Goal: Navigation & Orientation: Find specific page/section

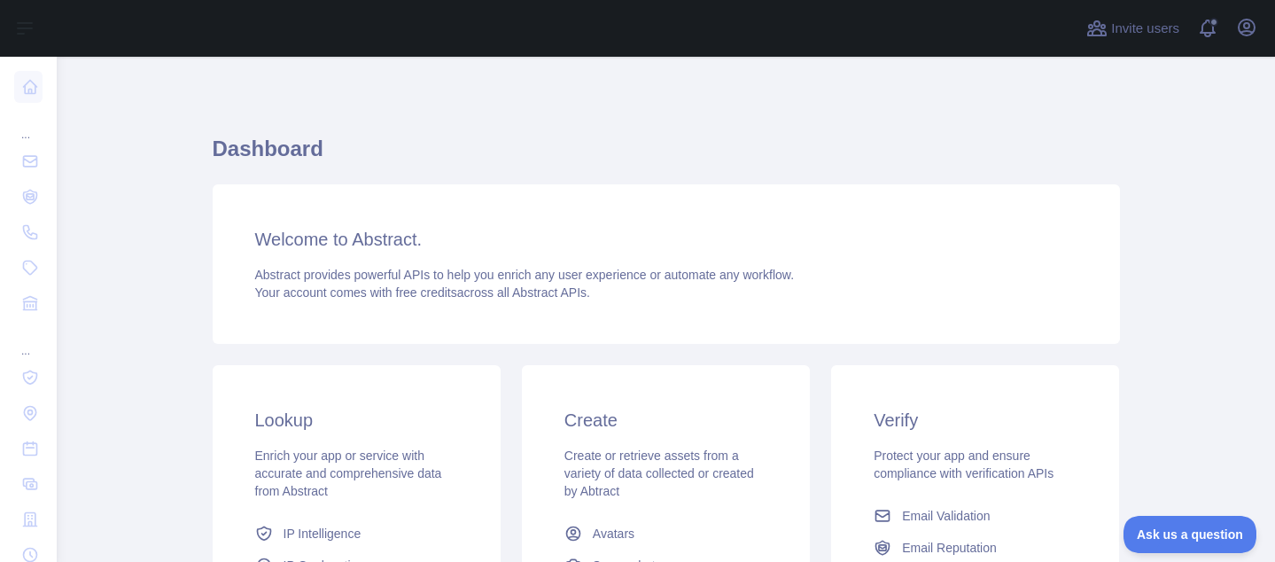
scroll to position [321, 0]
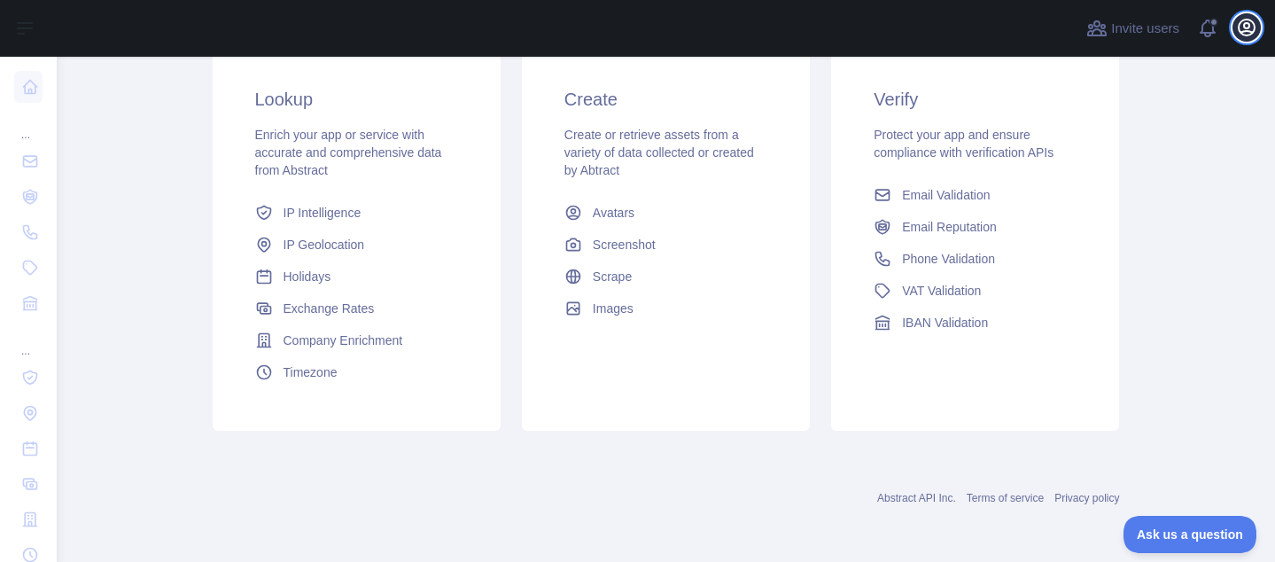
click at [1248, 28] on icon "button" at bounding box center [1246, 27] width 16 height 16
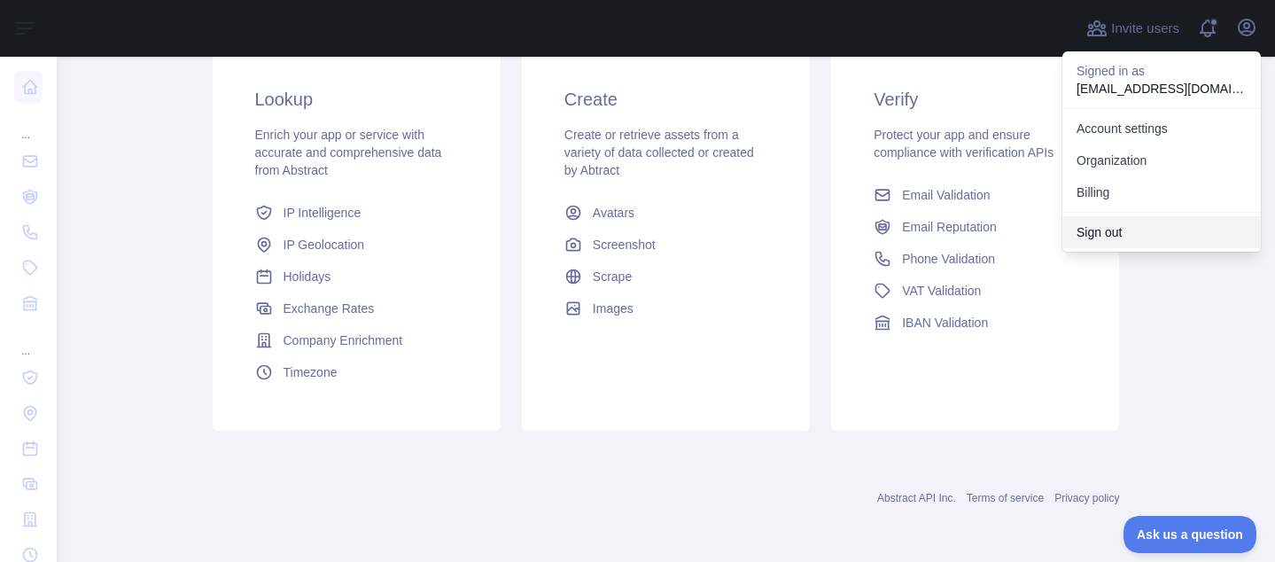
click at [1109, 231] on button "Sign out" at bounding box center [1161, 232] width 198 height 32
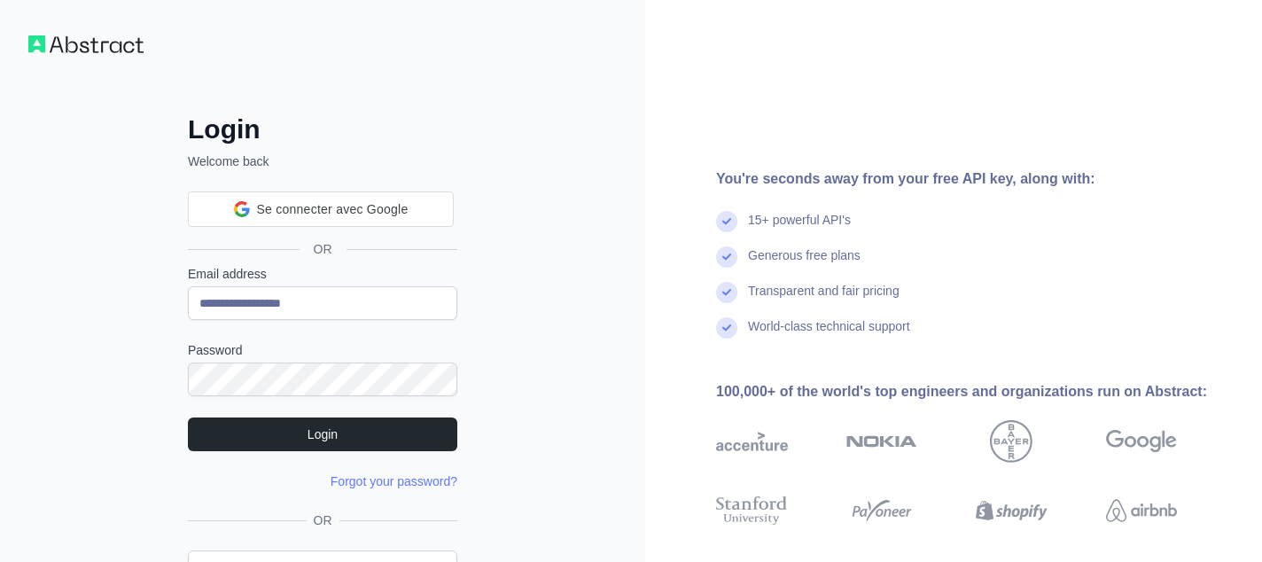
click at [36, 297] on div "**********" at bounding box center [322, 338] width 645 height 677
drag, startPoint x: 301, startPoint y: 306, endPoint x: 556, endPoint y: 315, distance: 255.3
click at [551, 315] on div "**********" at bounding box center [322, 338] width 645 height 677
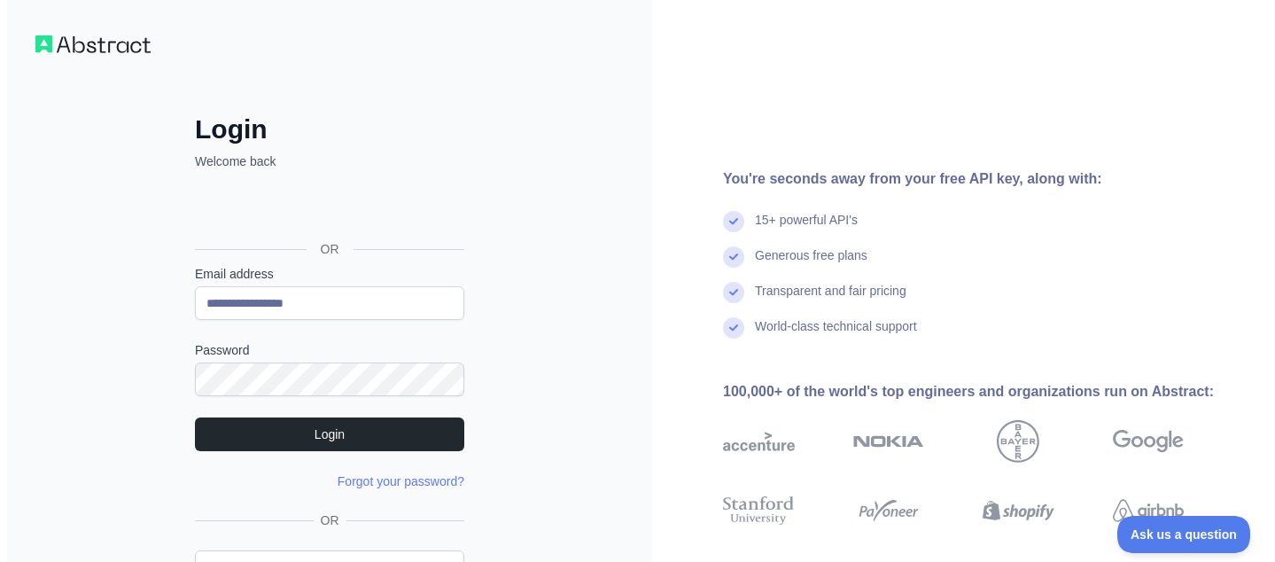
scroll to position [0, 0]
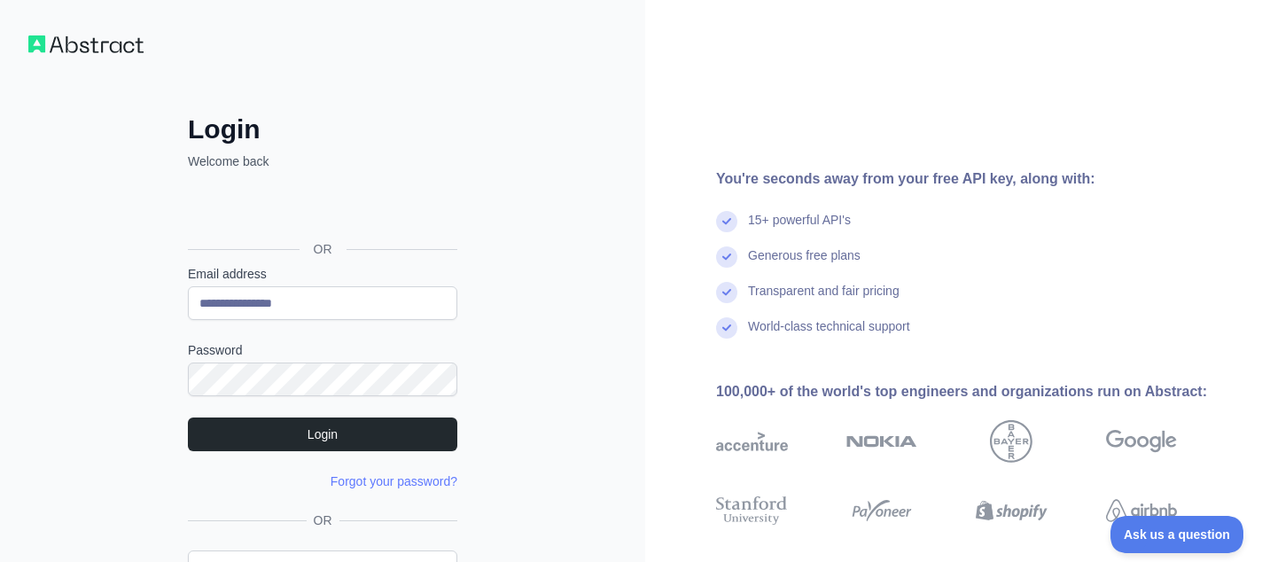
type input "**********"
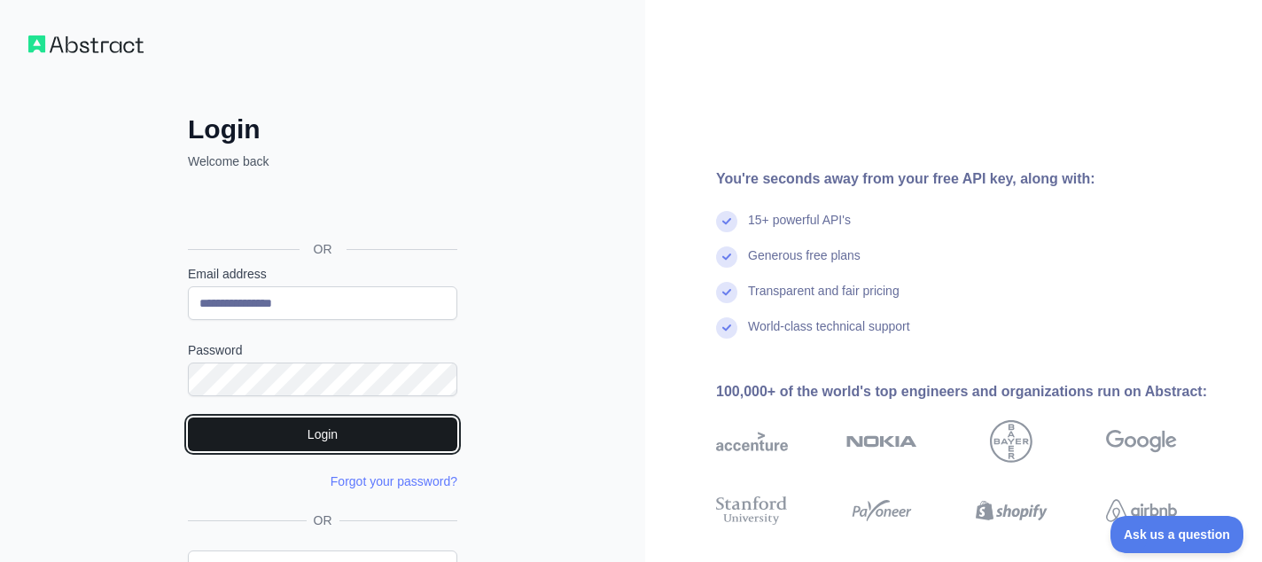
click at [241, 435] on button "Login" at bounding box center [322, 434] width 269 height 34
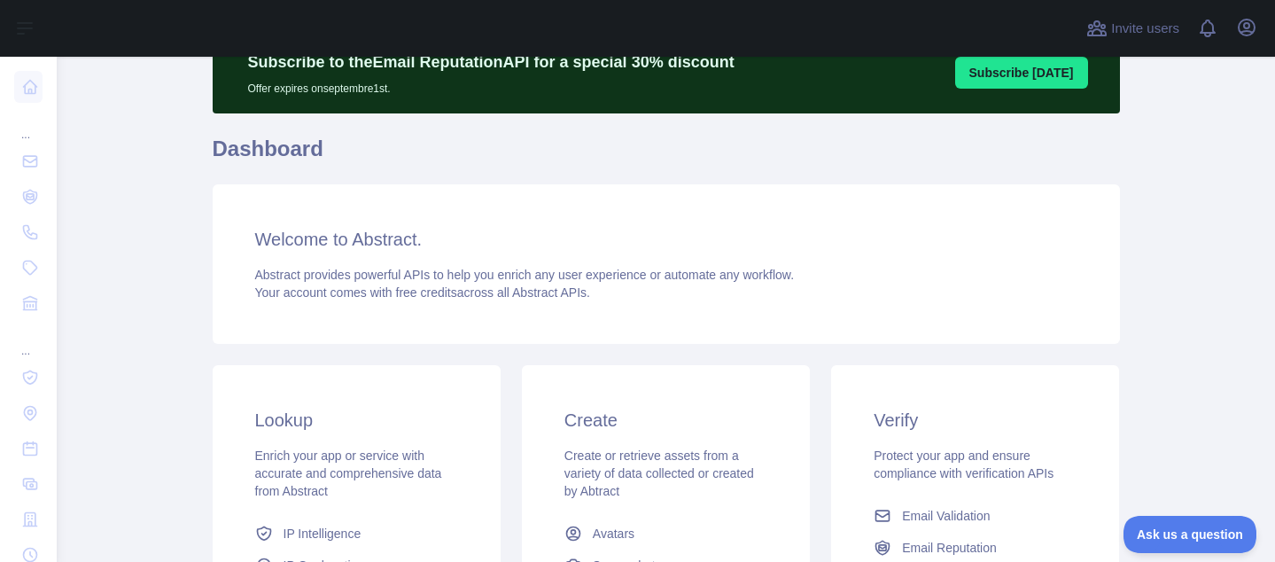
scroll to position [89, 0]
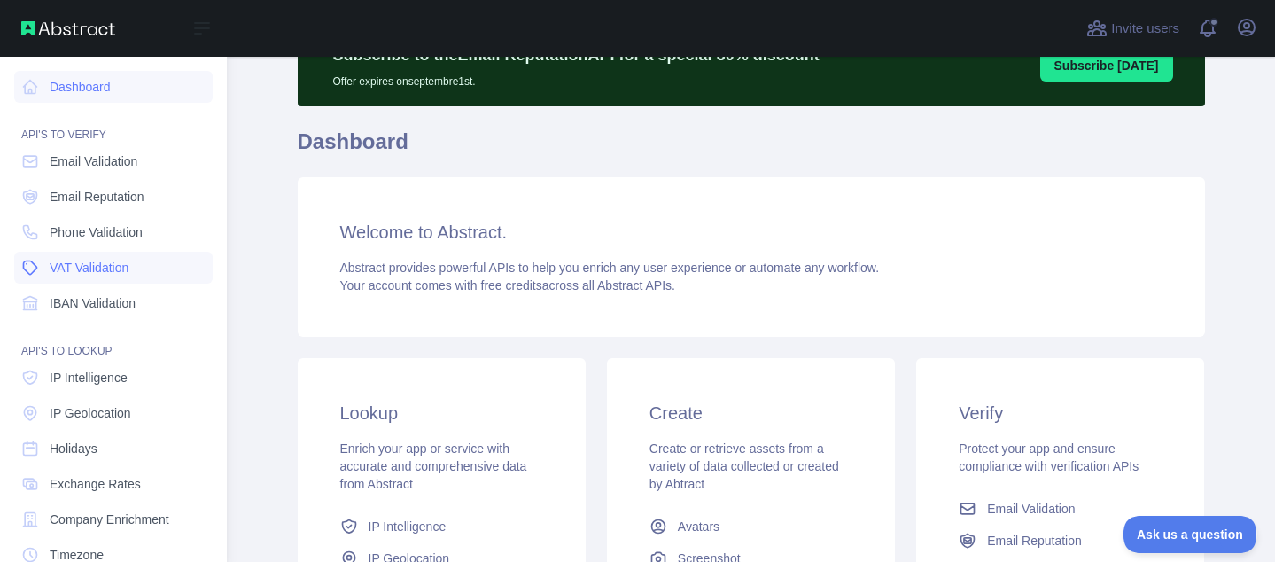
click at [83, 276] on link "VAT Validation" at bounding box center [113, 268] width 198 height 32
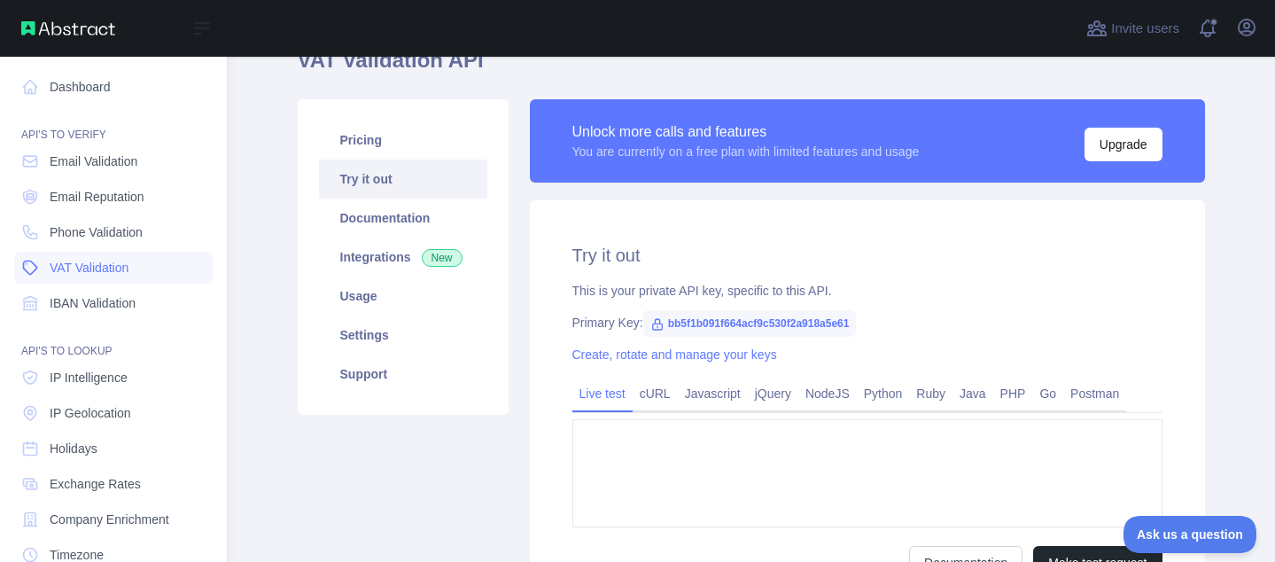
type textarea "**********"
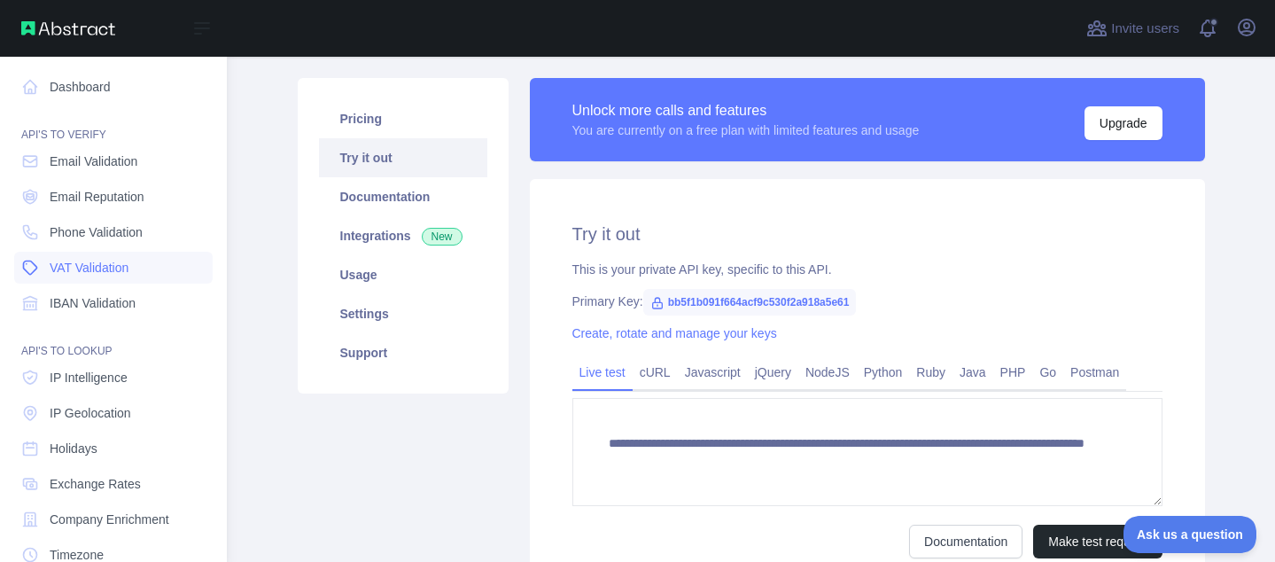
scroll to position [89, 0]
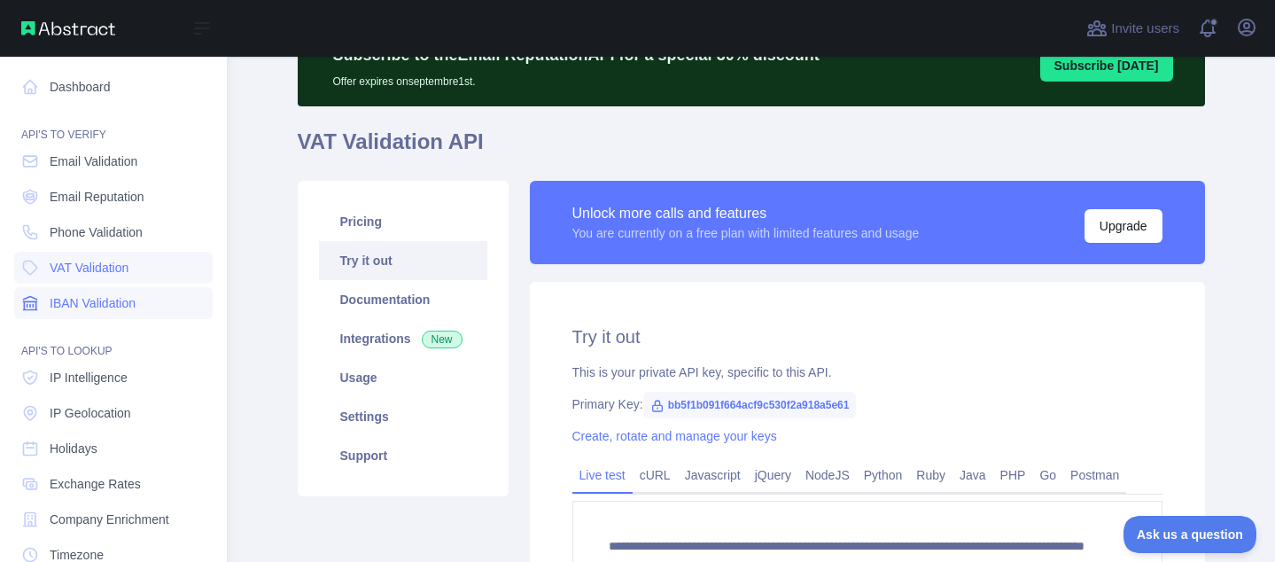
click at [92, 316] on link "IBAN Validation" at bounding box center [113, 303] width 198 height 32
click at [100, 199] on span "Email Reputation" at bounding box center [97, 197] width 95 height 18
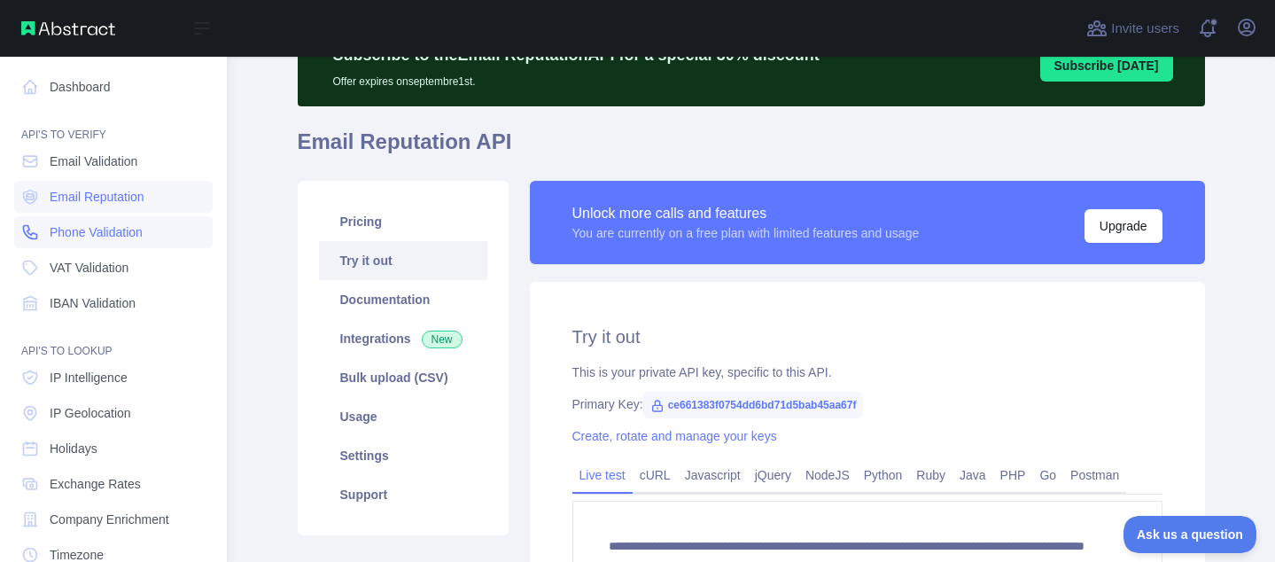
click at [99, 229] on span "Phone Validation" at bounding box center [96, 232] width 93 height 18
click at [92, 265] on span "VAT Validation" at bounding box center [89, 268] width 79 height 18
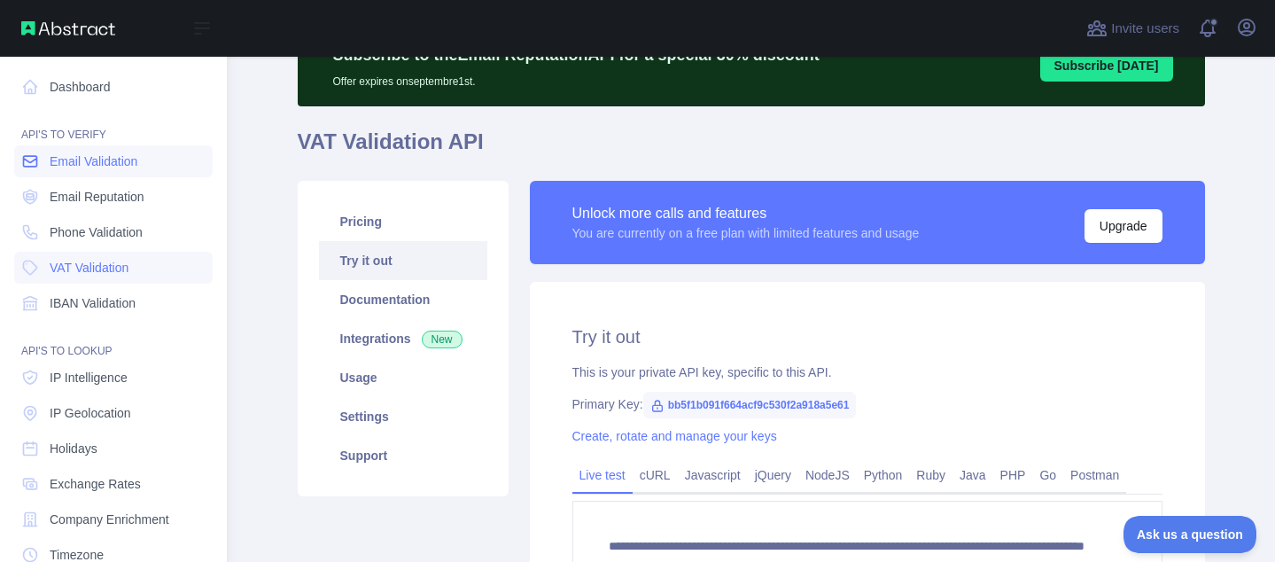
click at [94, 162] on span "Email Validation" at bounding box center [94, 161] width 88 height 18
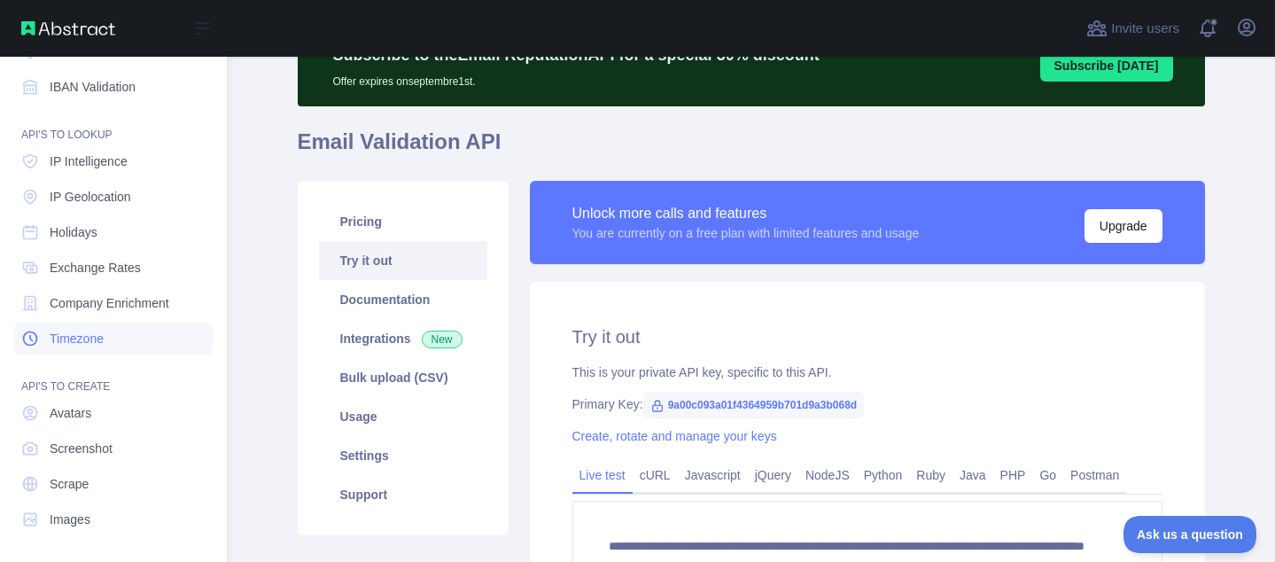
scroll to position [218, 0]
click at [97, 170] on link "IP Intelligence" at bounding box center [113, 160] width 198 height 32
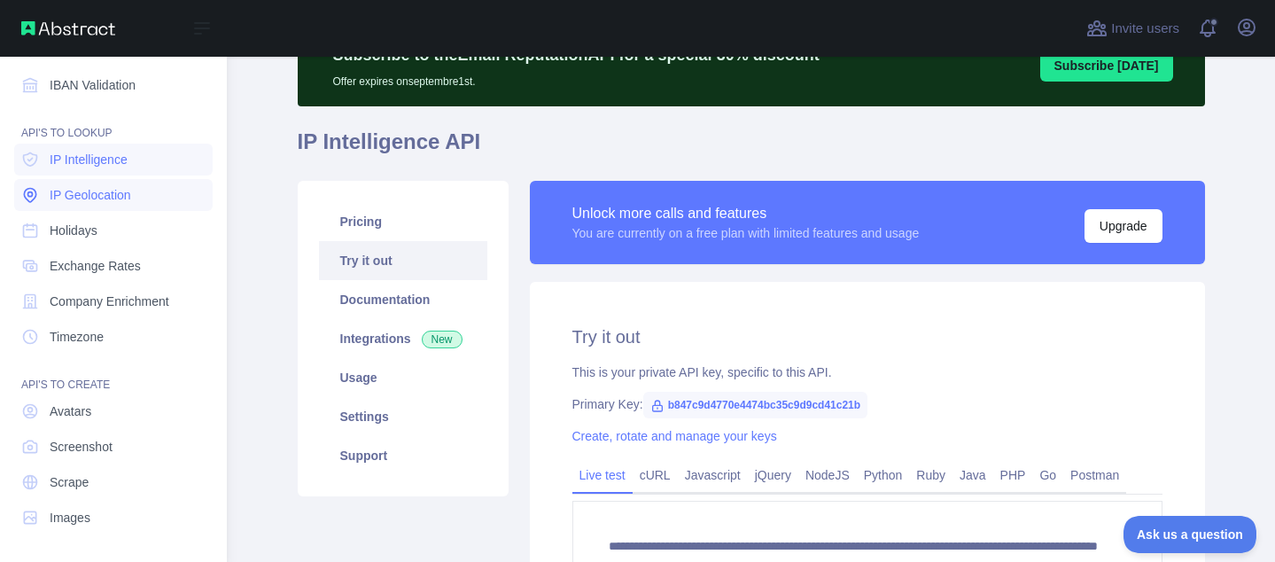
click at [97, 192] on span "IP Geolocation" at bounding box center [91, 195] width 82 height 18
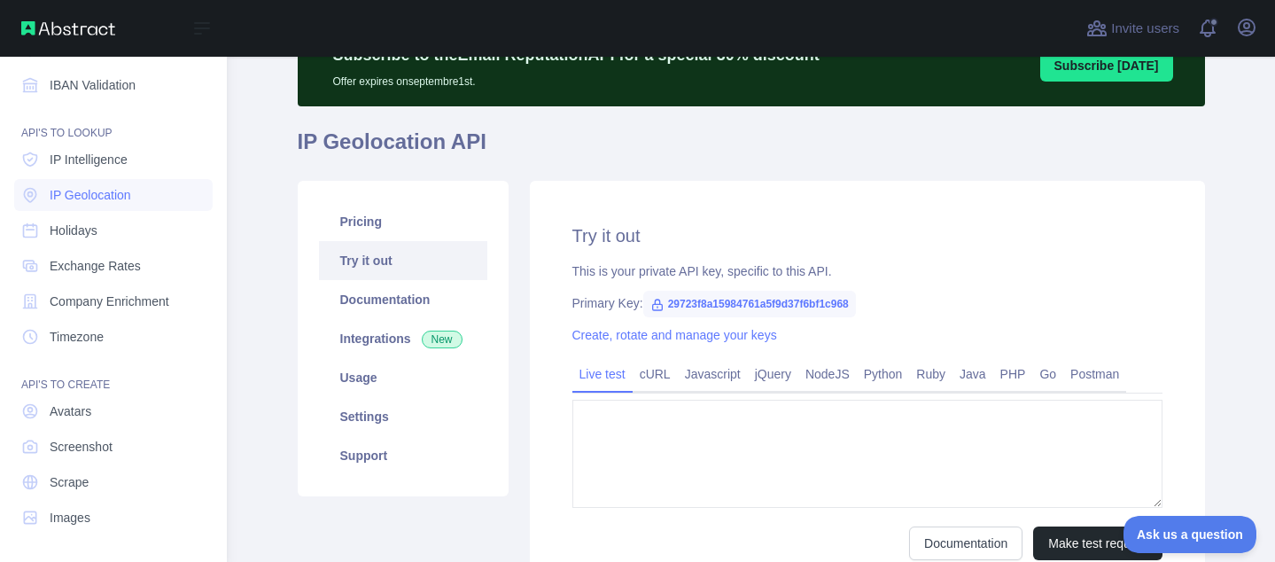
type textarea "**********"
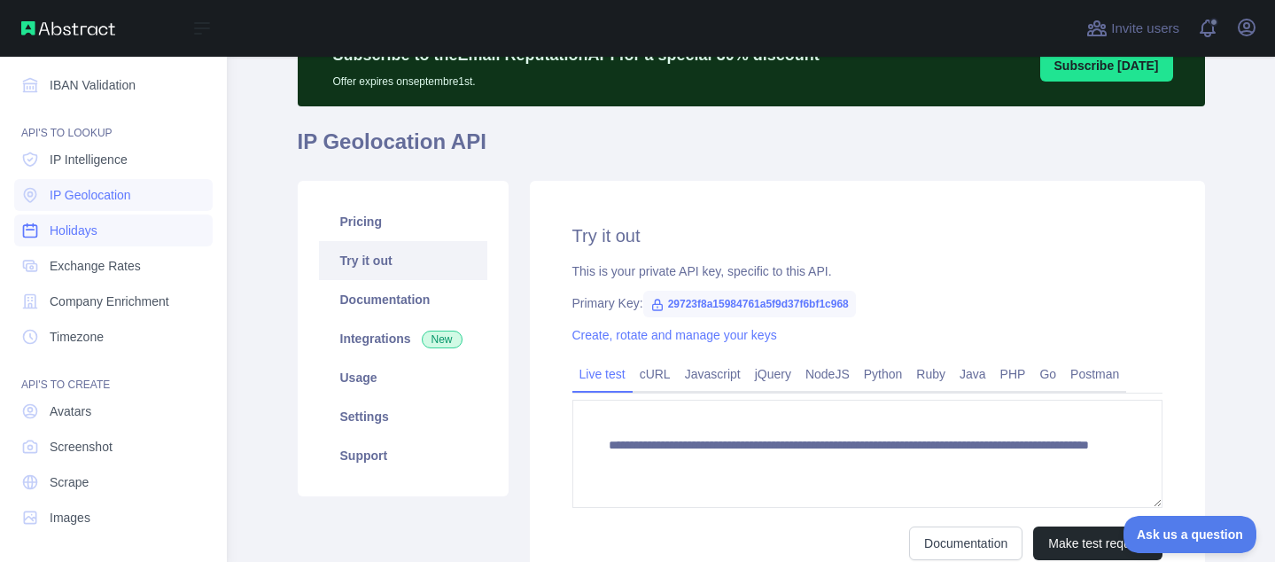
click at [114, 234] on link "Holidays" at bounding box center [113, 230] width 198 height 32
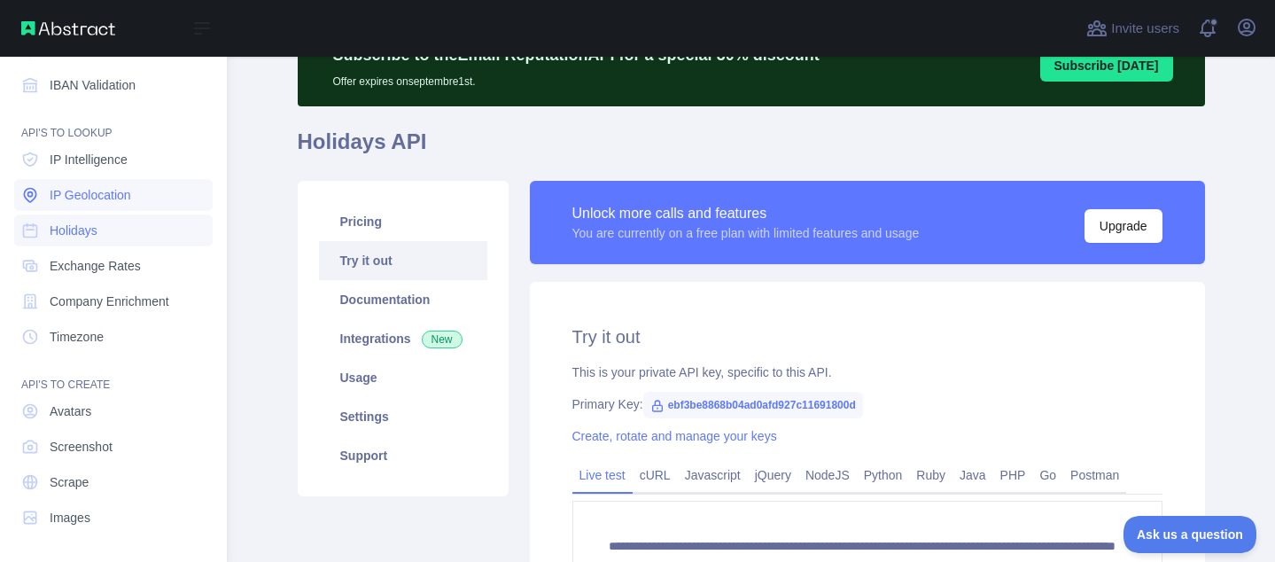
click at [108, 202] on span "IP Geolocation" at bounding box center [91, 195] width 82 height 18
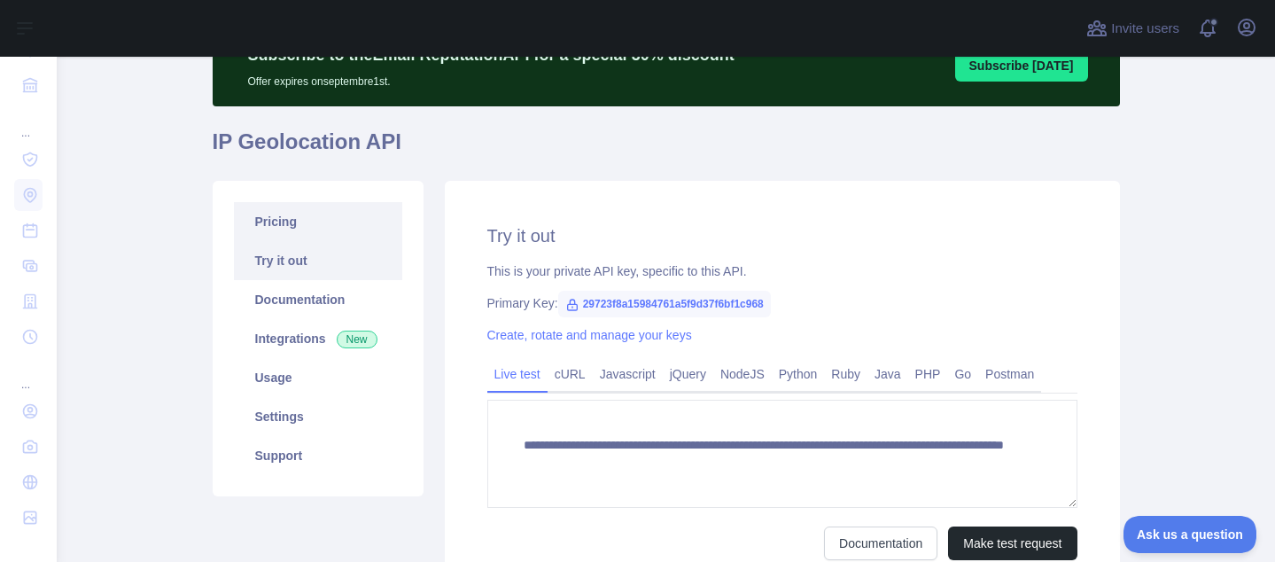
click at [252, 228] on link "Pricing" at bounding box center [318, 221] width 168 height 39
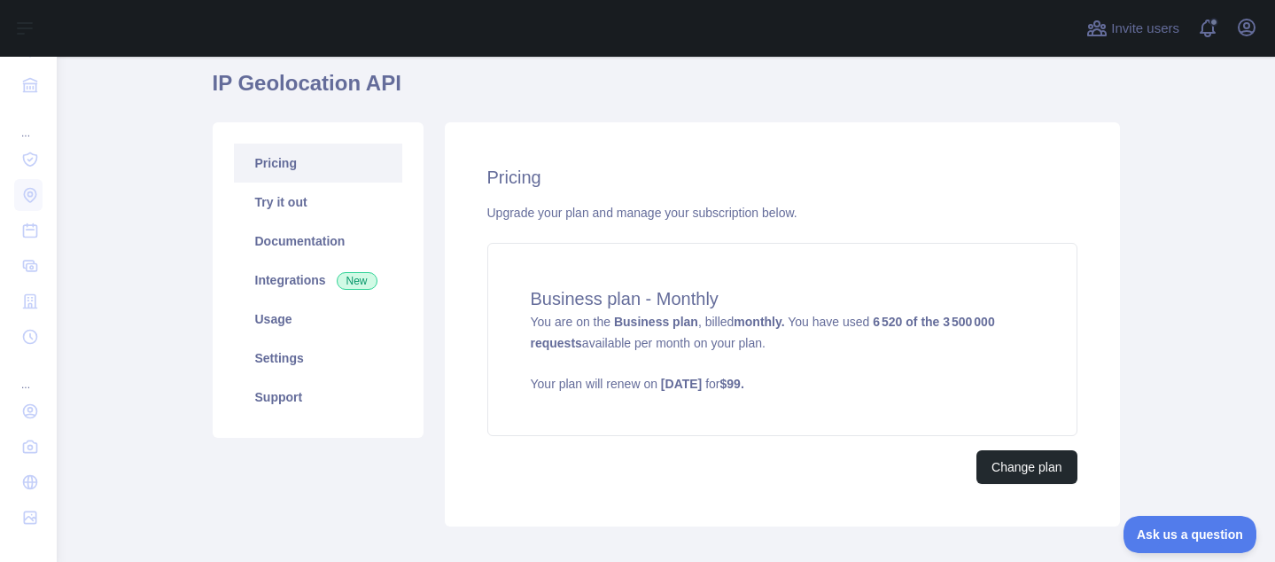
scroll to position [154, 0]
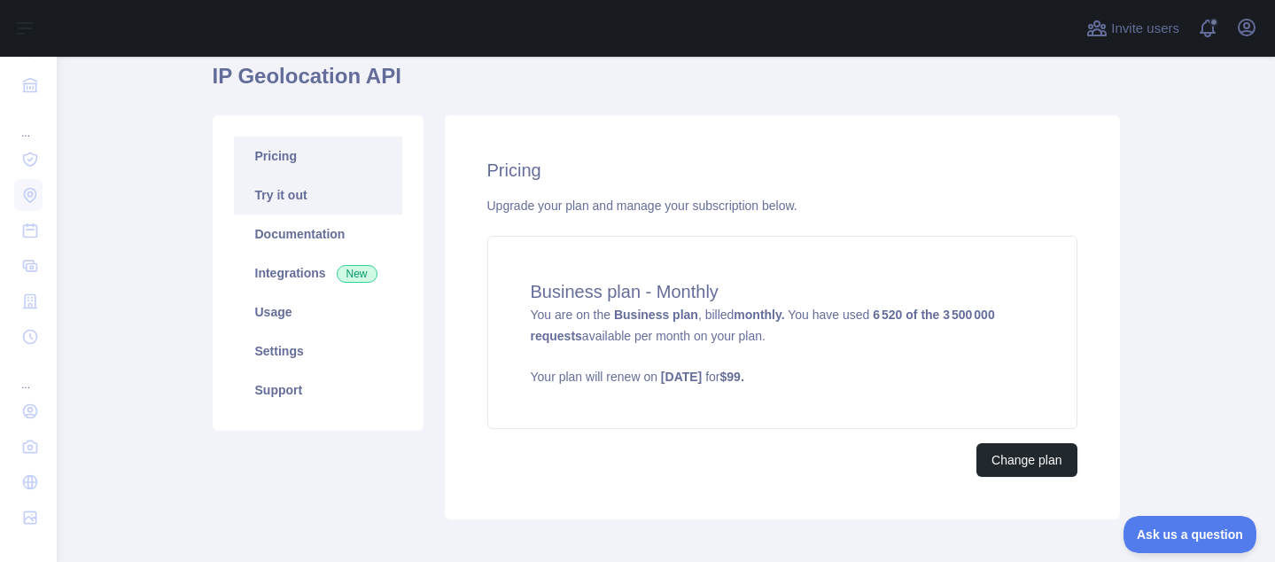
click at [299, 198] on link "Try it out" at bounding box center [318, 194] width 168 height 39
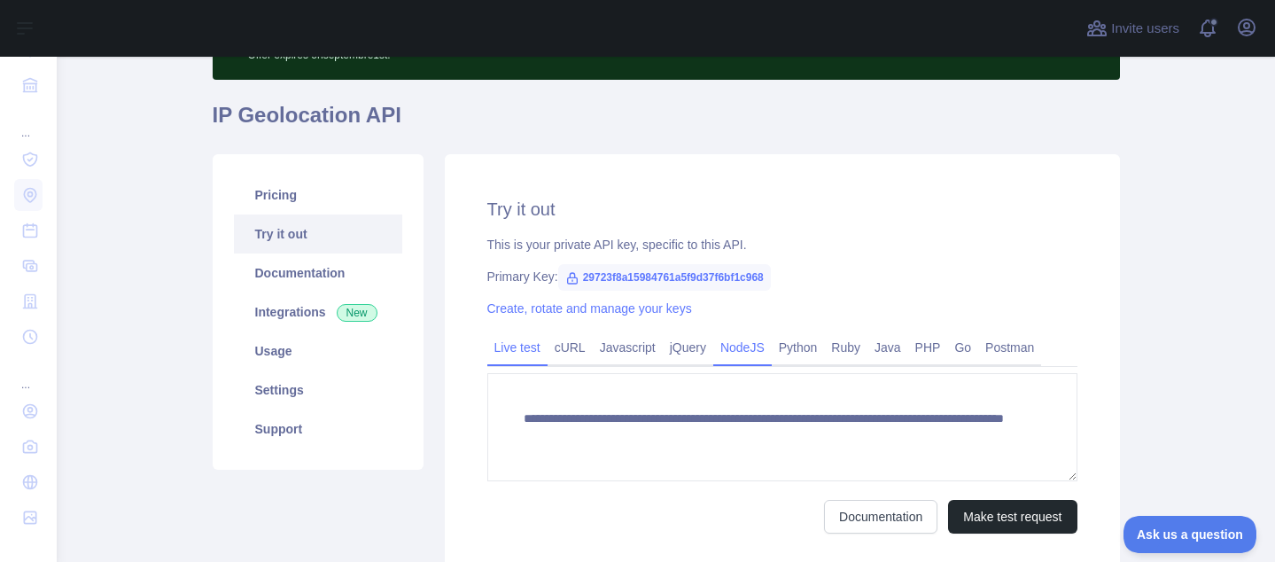
scroll to position [172, 0]
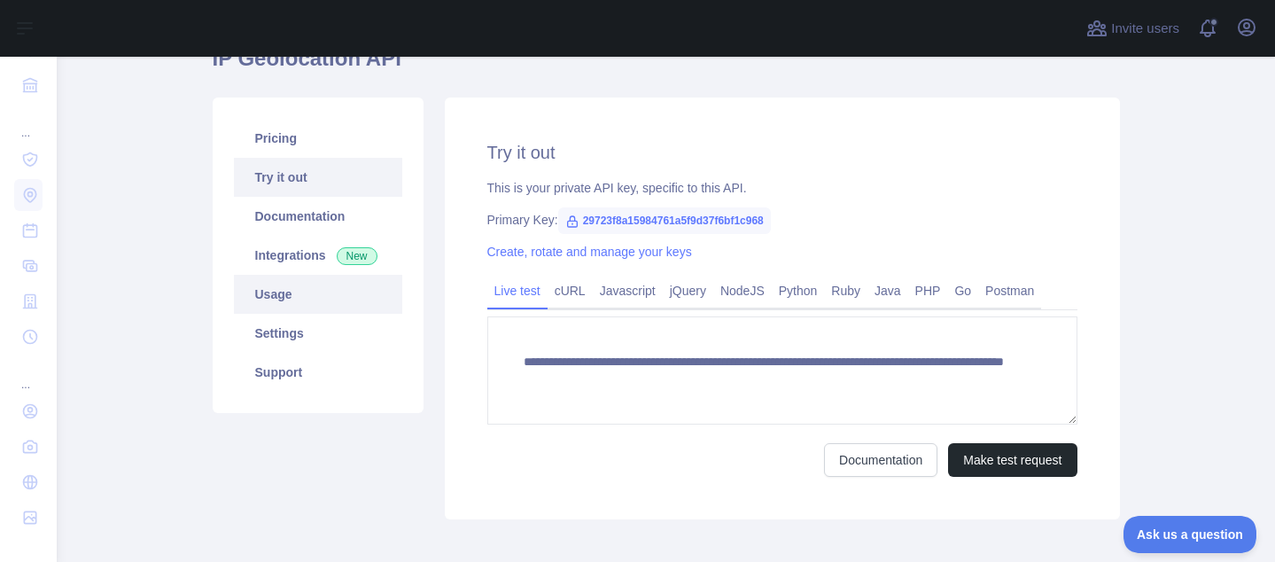
click at [273, 307] on link "Usage" at bounding box center [318, 294] width 168 height 39
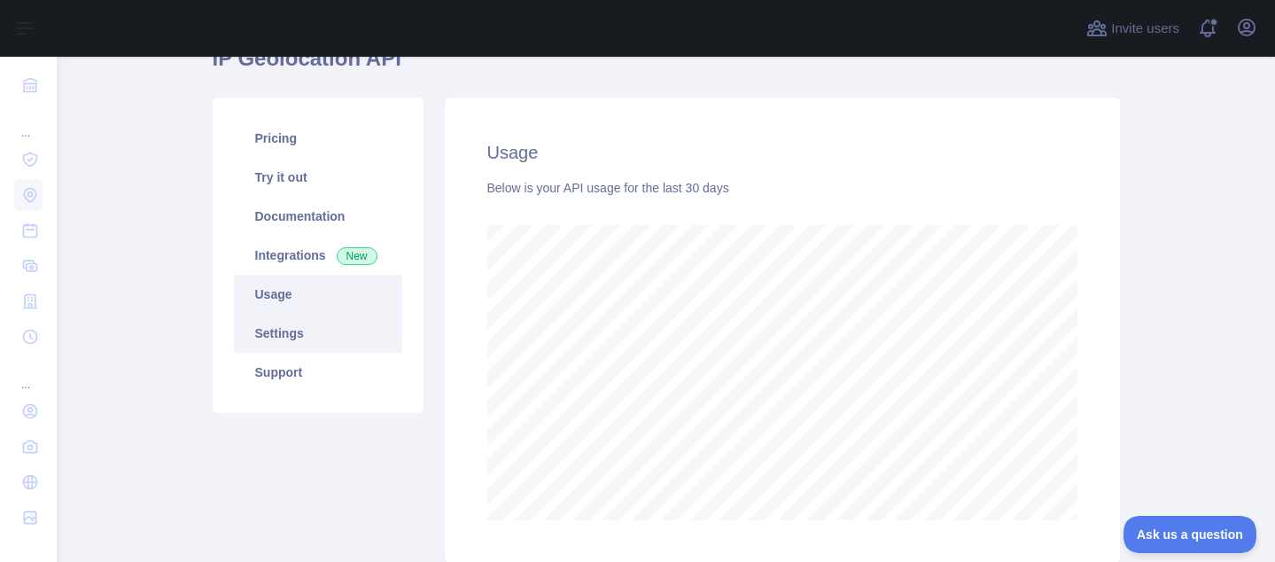
scroll to position [505, 1205]
click at [290, 322] on link "Settings" at bounding box center [318, 333] width 168 height 39
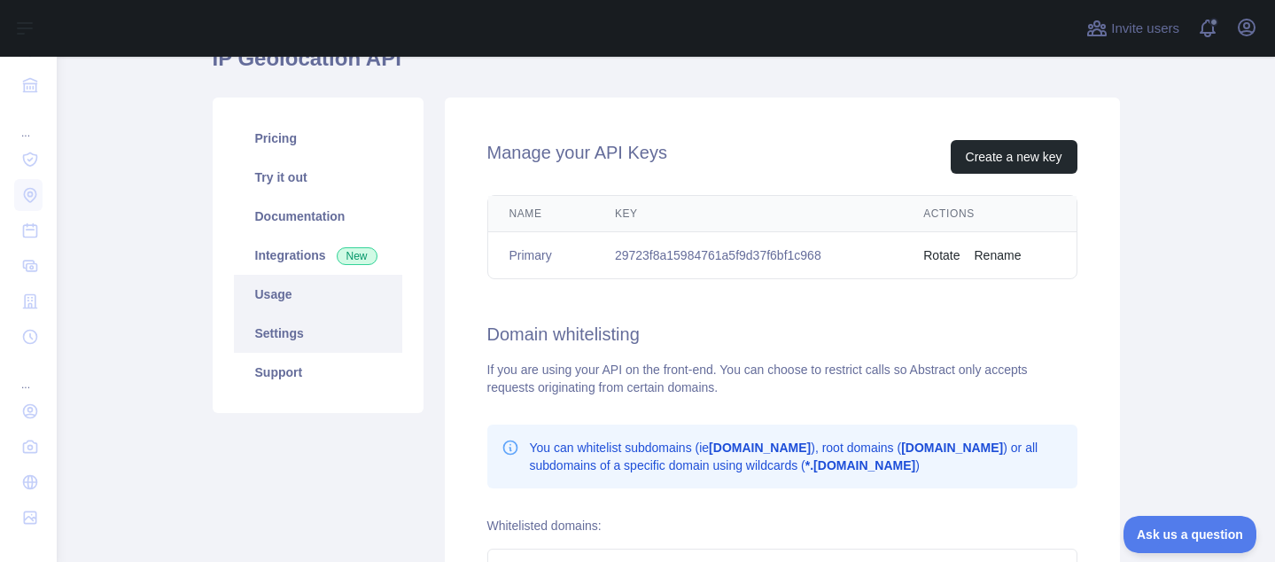
click at [307, 298] on link "Usage" at bounding box center [318, 294] width 168 height 39
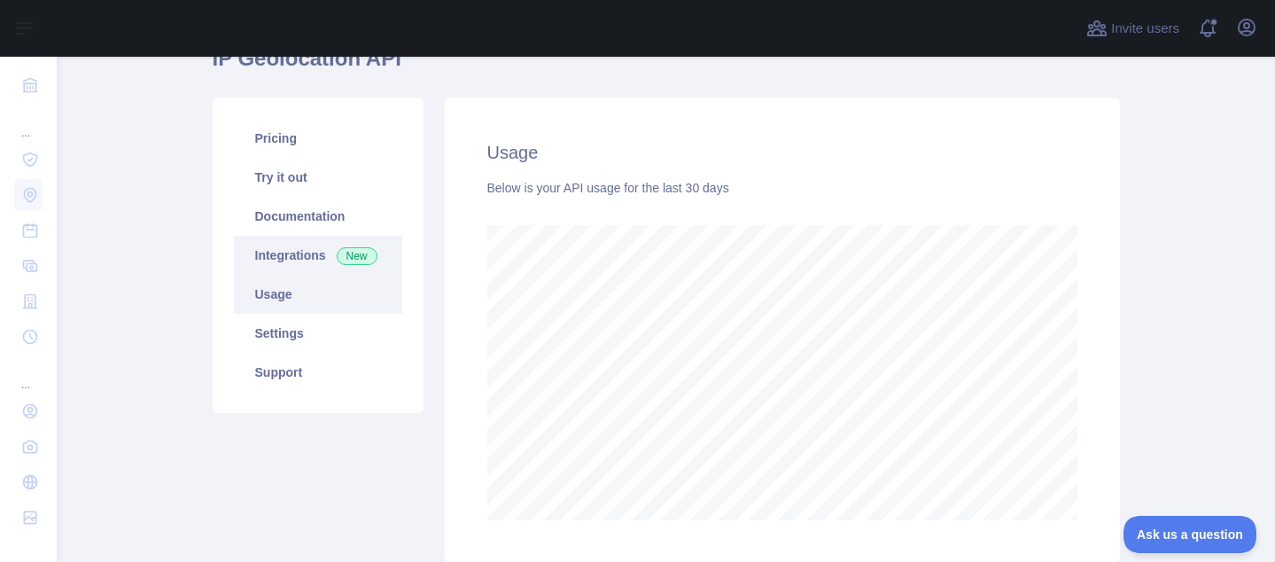
scroll to position [505, 1205]
click at [293, 236] on link "Integrations New" at bounding box center [318, 255] width 168 height 39
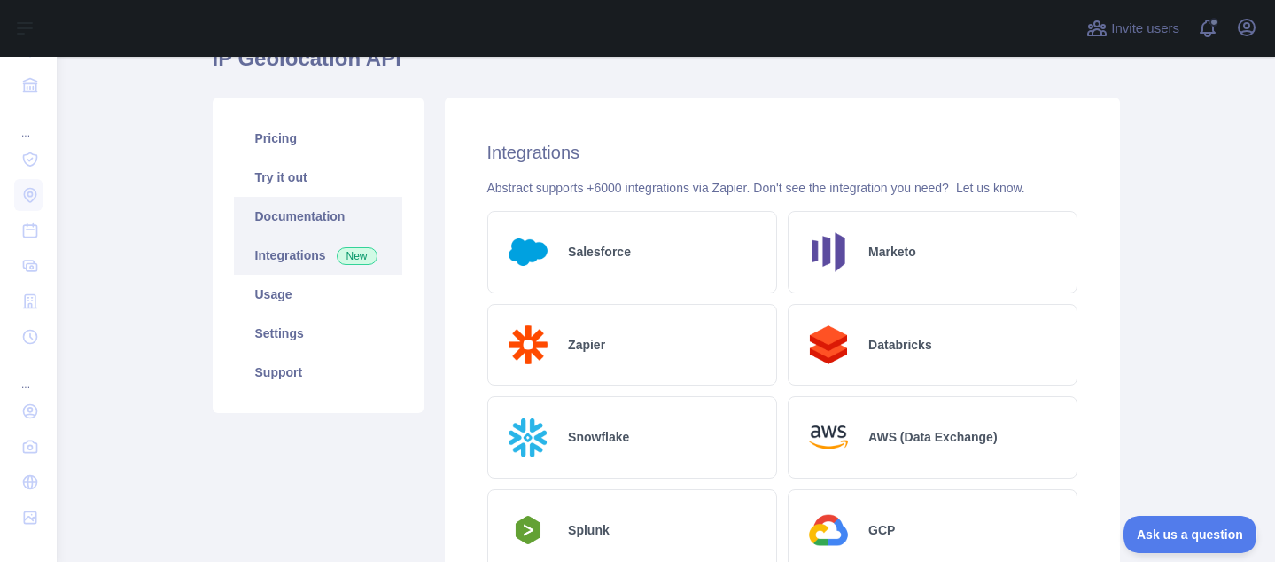
click at [290, 221] on link "Documentation" at bounding box center [318, 216] width 168 height 39
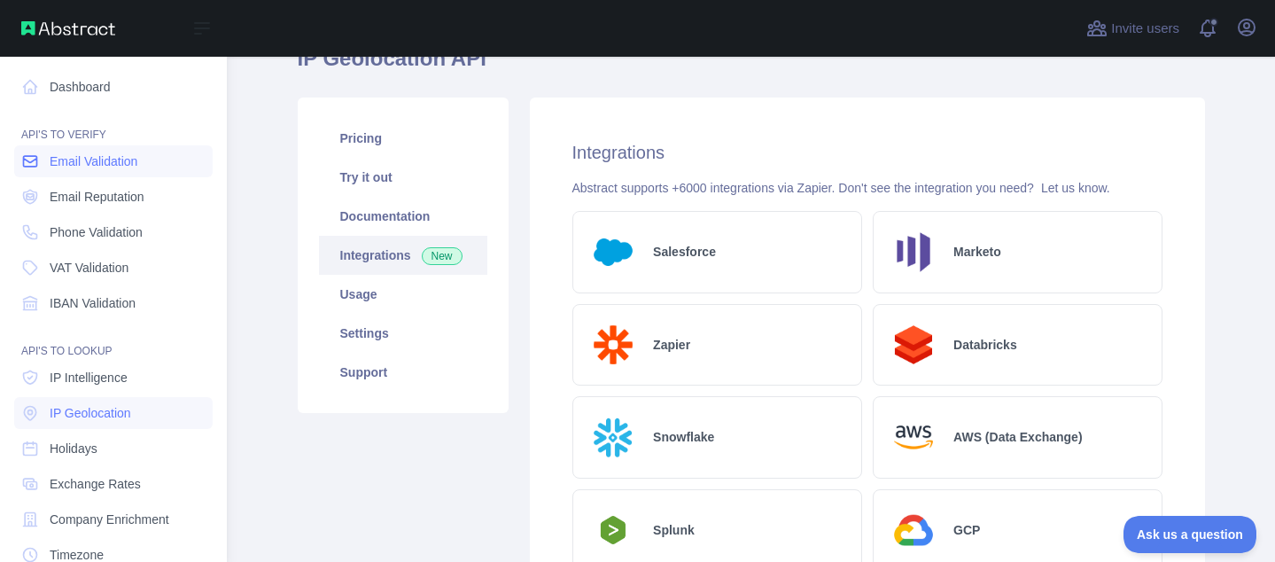
click at [112, 165] on span "Email Validation" at bounding box center [94, 161] width 88 height 18
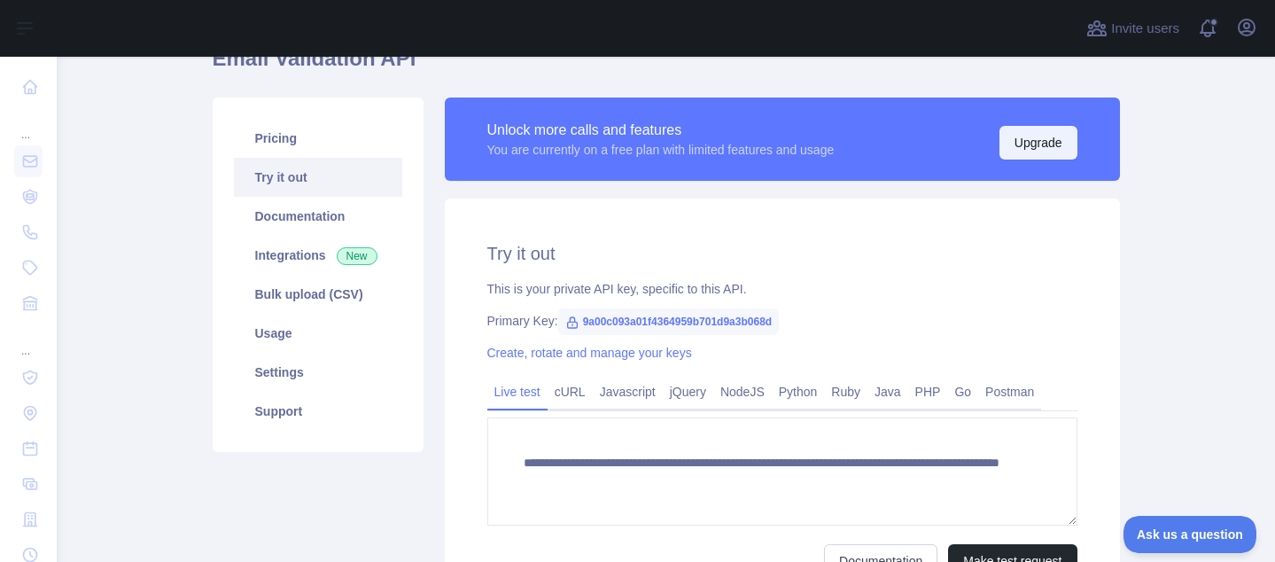
click at [1043, 154] on button "Upgrade" at bounding box center [1038, 143] width 78 height 34
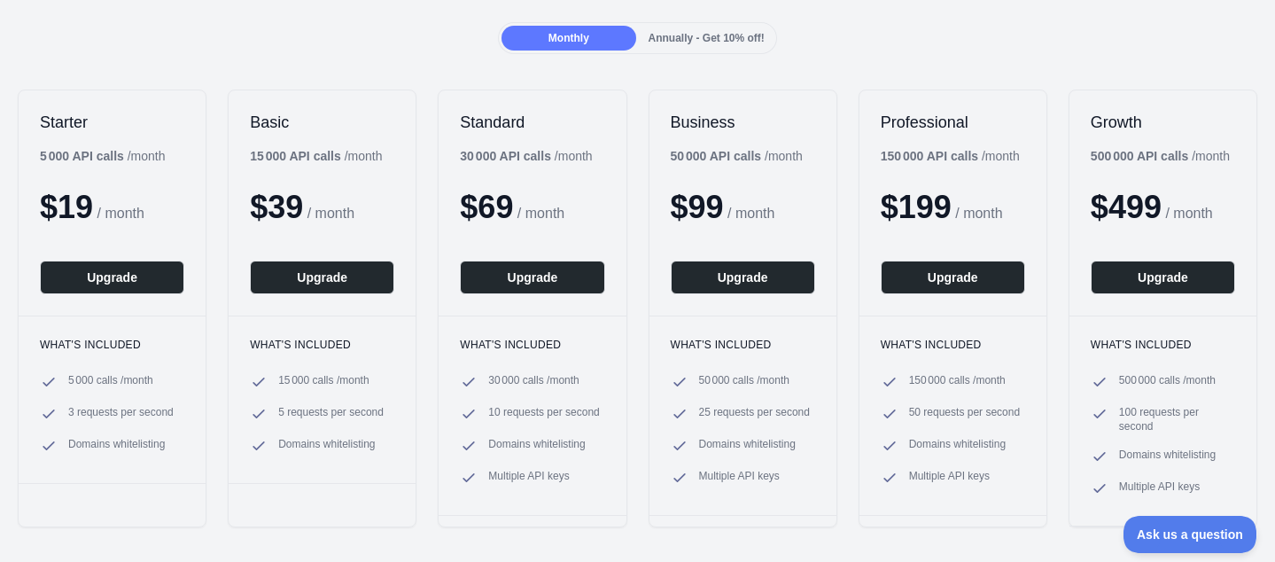
scroll to position [177, 0]
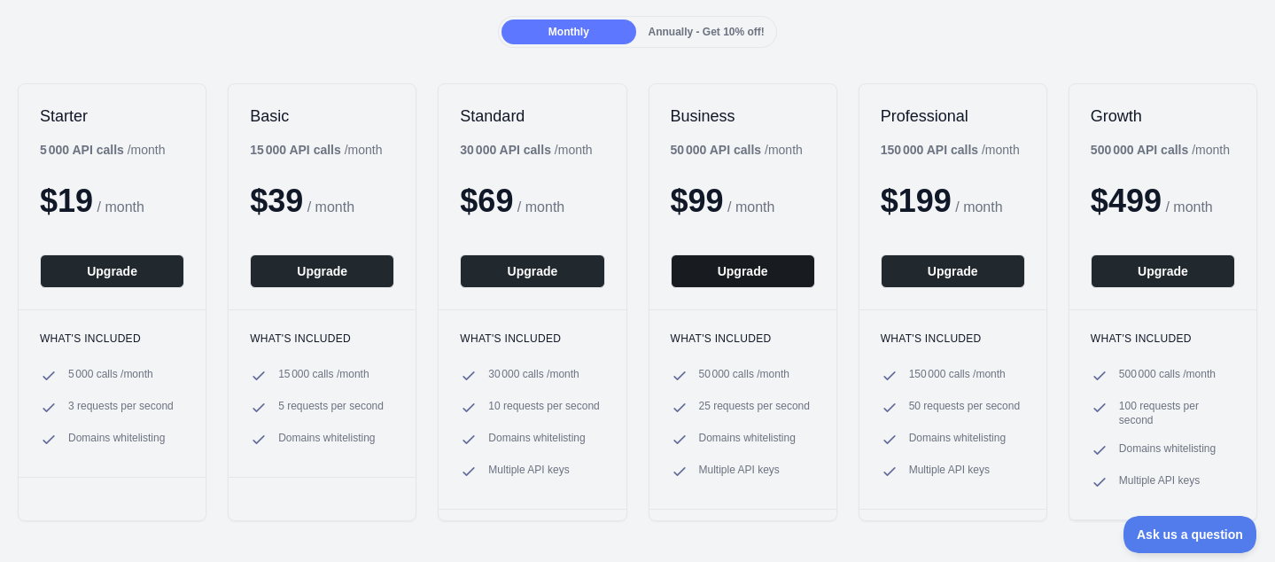
click at [745, 267] on button "Upgrade" at bounding box center [743, 271] width 144 height 34
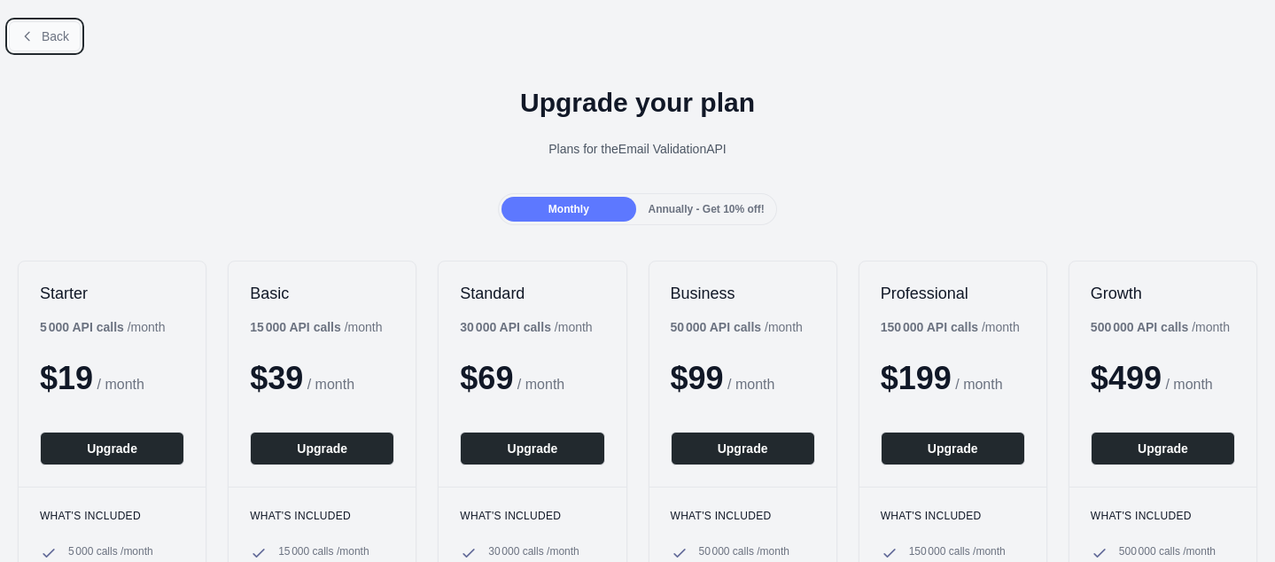
click at [21, 24] on button "Back" at bounding box center [45, 36] width 72 height 30
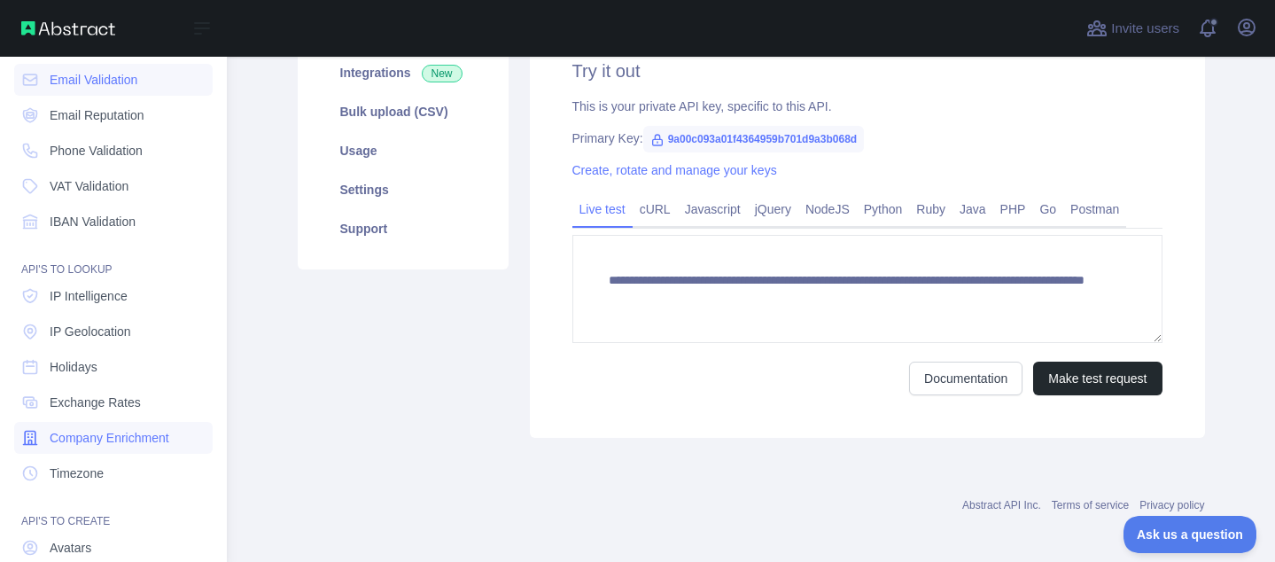
scroll to position [89, 0]
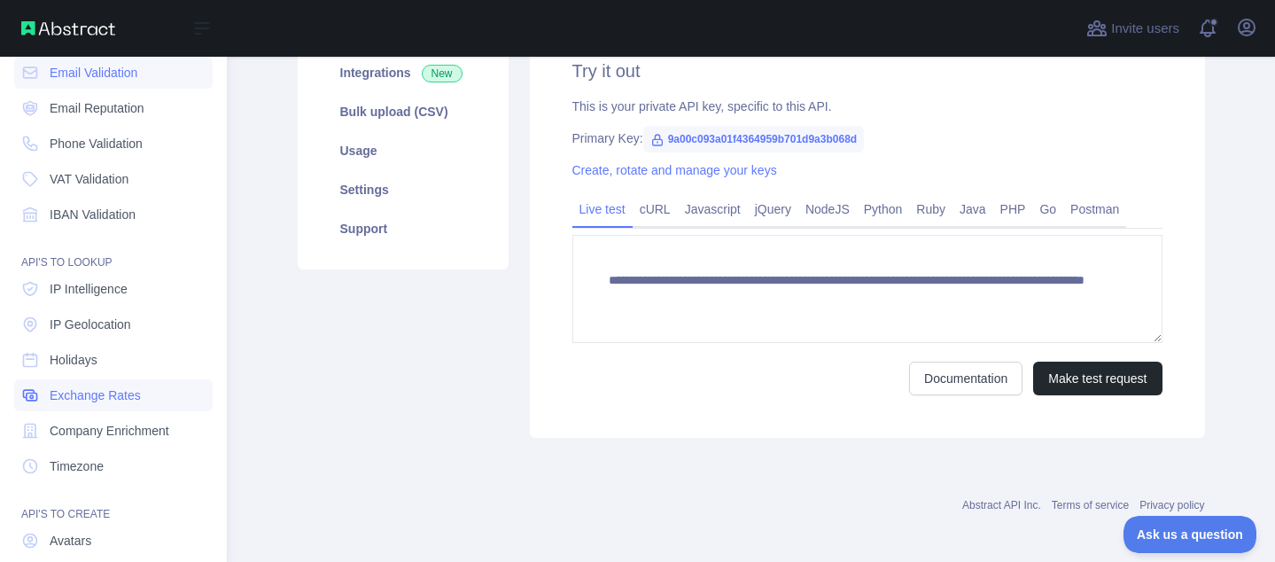
click at [97, 407] on link "Exchange Rates" at bounding box center [113, 395] width 198 height 32
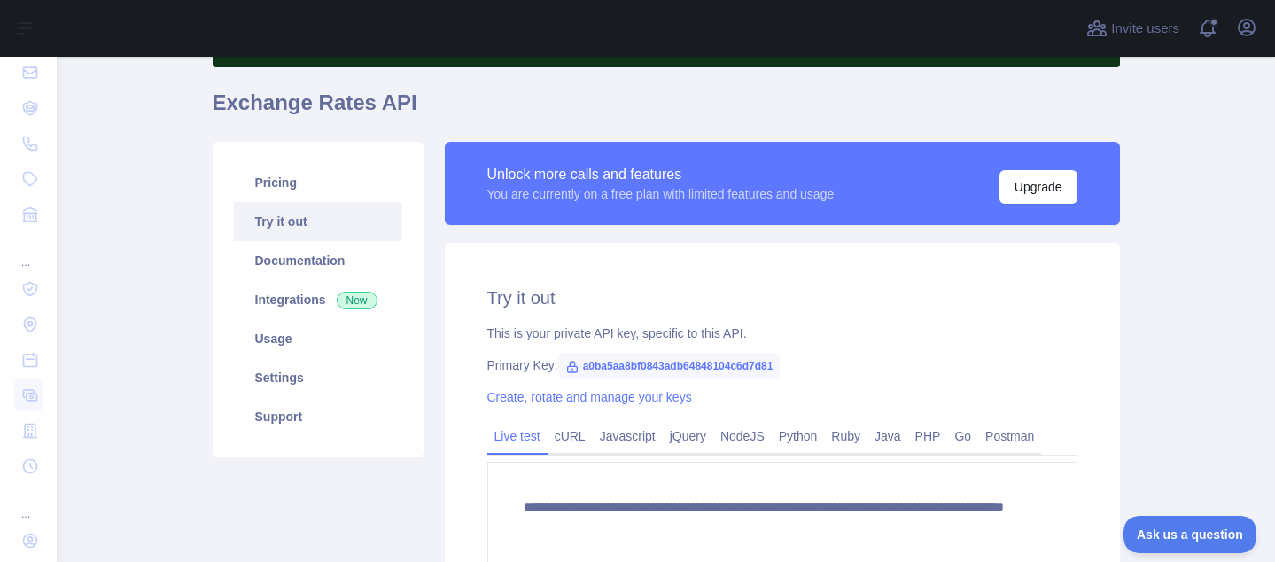
scroll to position [89, 0]
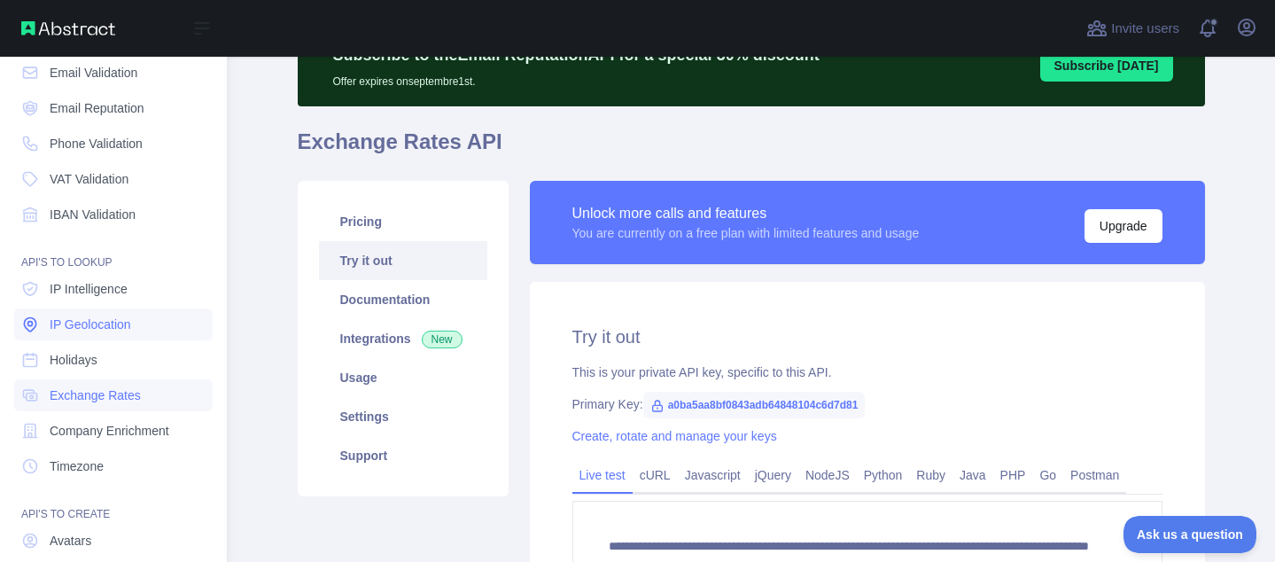
click at [84, 339] on link "IP Geolocation" at bounding box center [113, 324] width 198 height 32
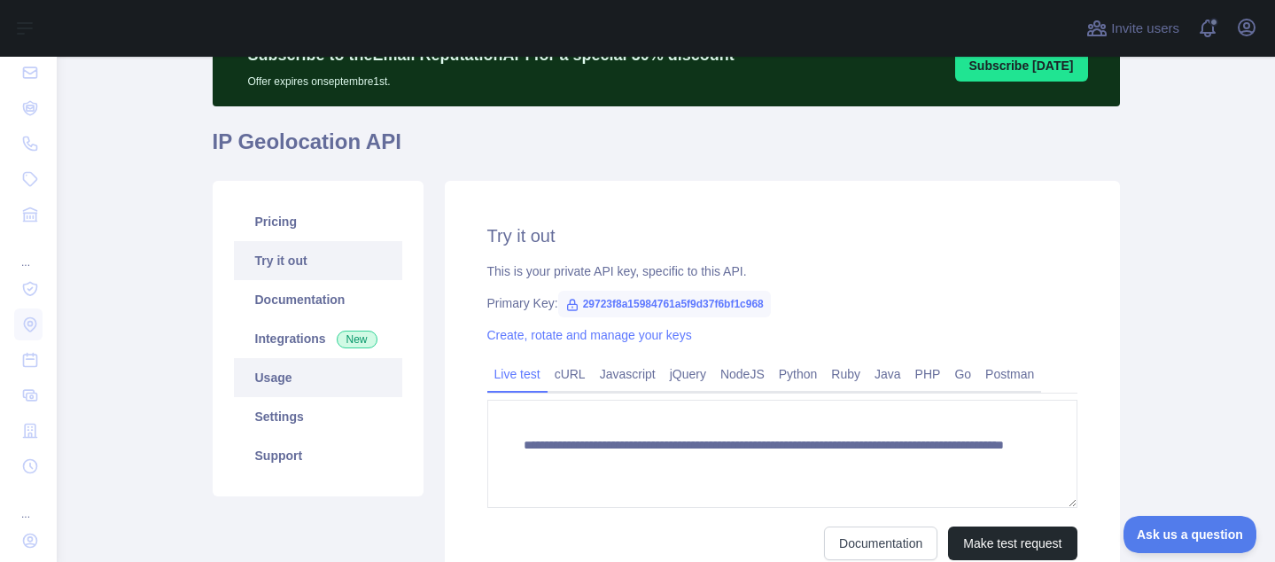
click at [285, 377] on link "Usage" at bounding box center [318, 377] width 168 height 39
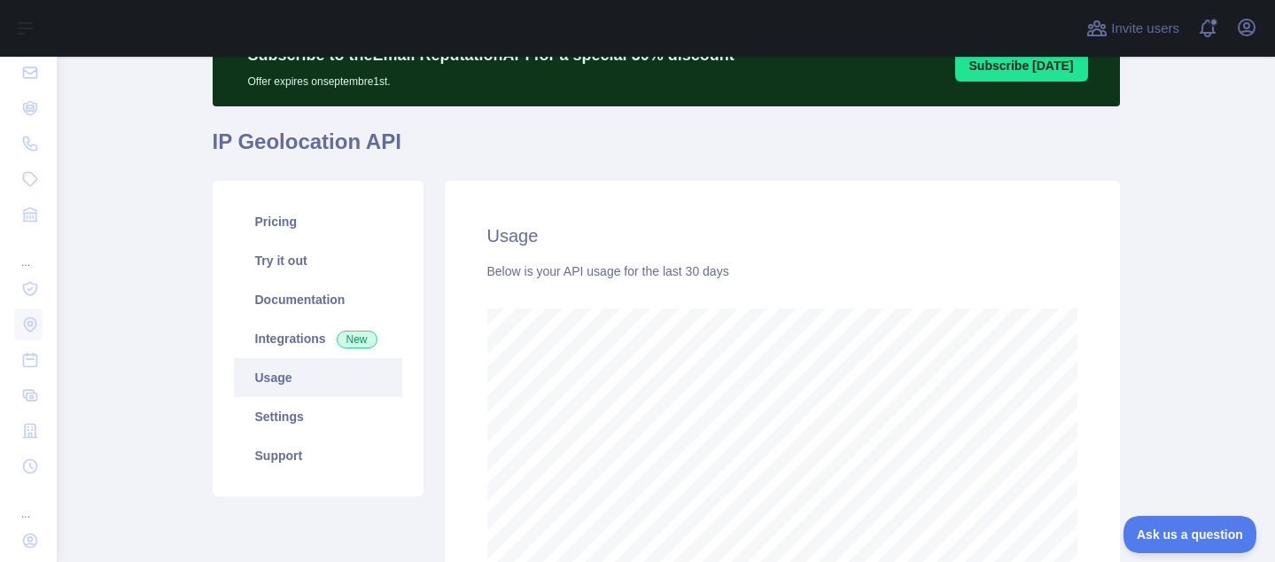
scroll to position [505, 1205]
click at [285, 352] on link "Integrations New" at bounding box center [318, 338] width 168 height 39
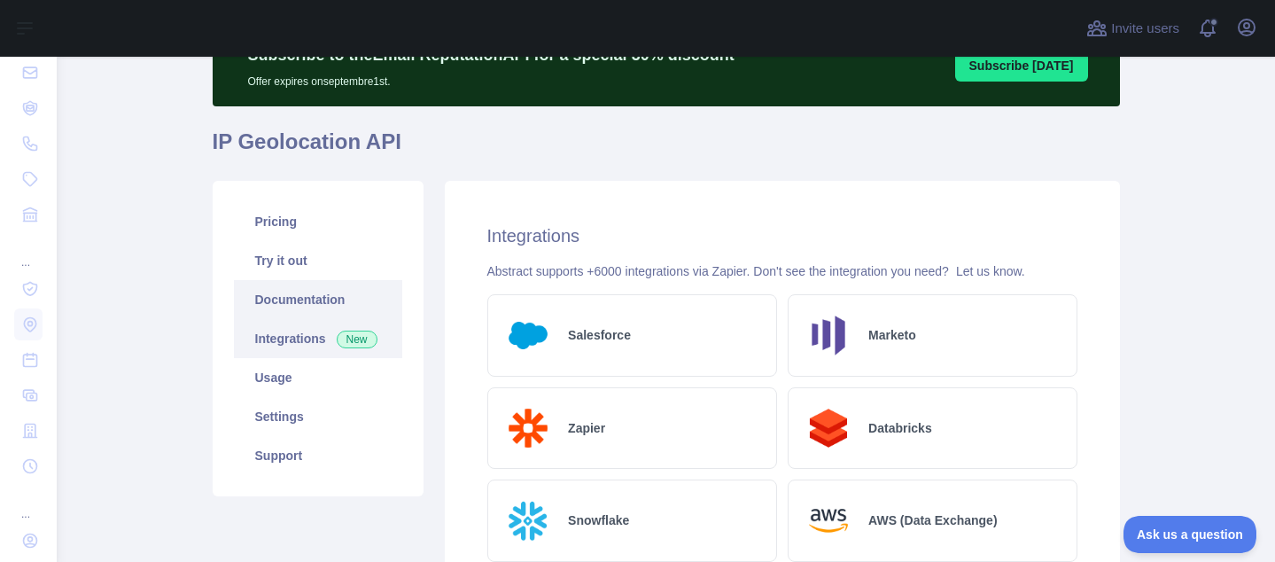
click at [287, 303] on link "Documentation" at bounding box center [318, 299] width 168 height 39
click at [1274, 22] on div "Invite users View notifications Open user menu" at bounding box center [666, 28] width 1218 height 57
click at [1255, 27] on icon "button" at bounding box center [1246, 27] width 21 height 21
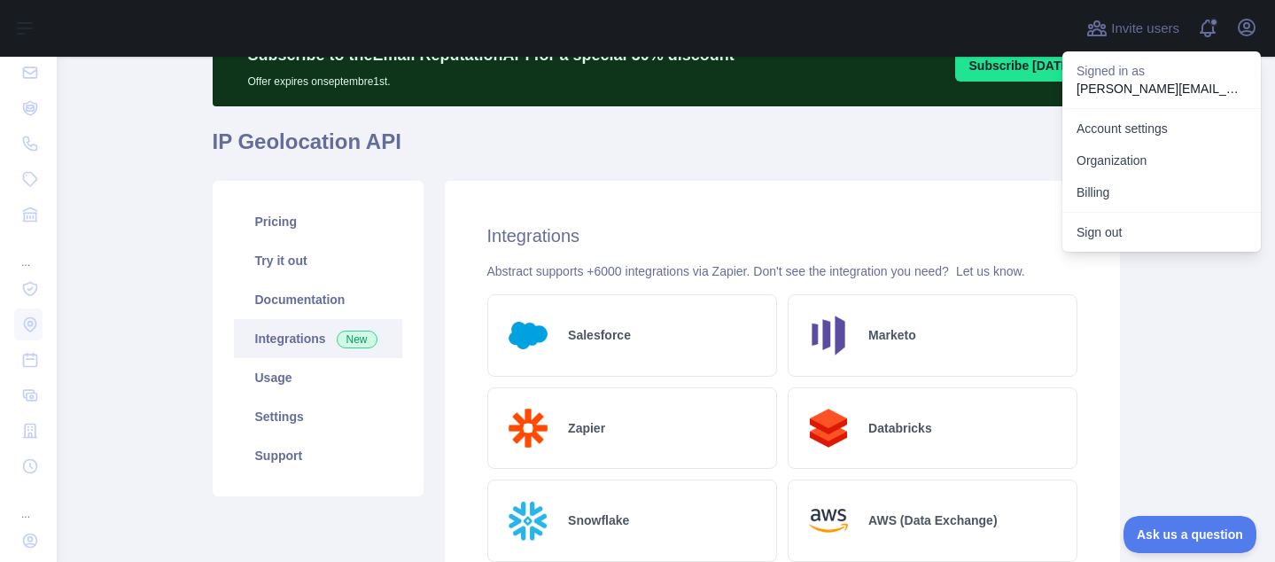
click at [1150, 229] on button "Sign out" at bounding box center [1161, 232] width 198 height 32
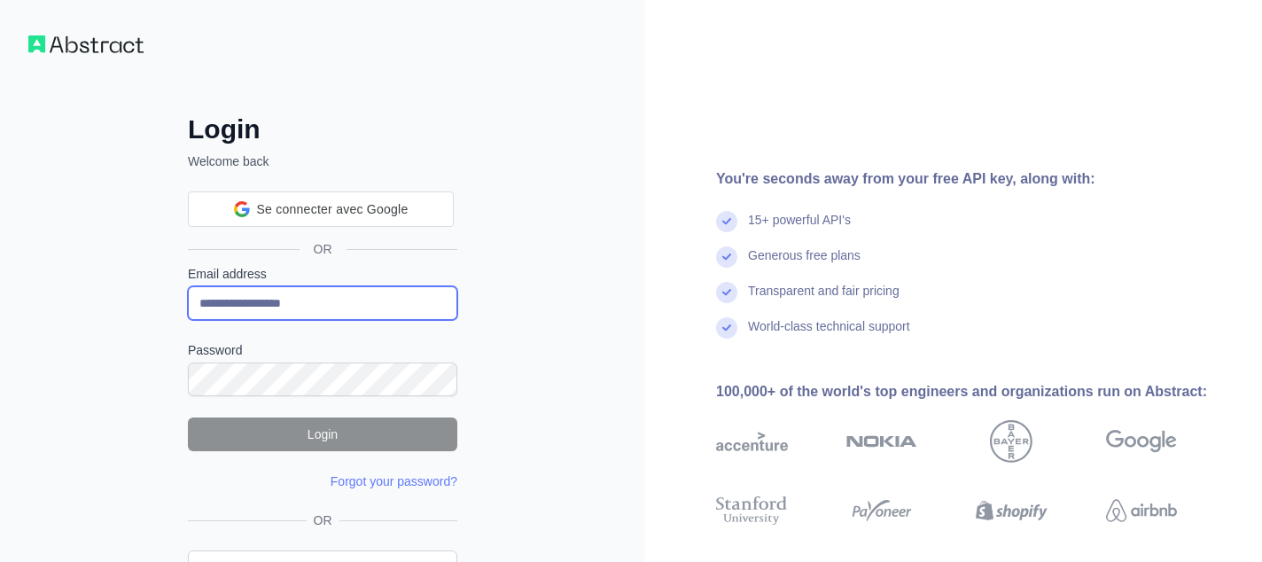
click at [324, 302] on input "**********" at bounding box center [322, 303] width 269 height 34
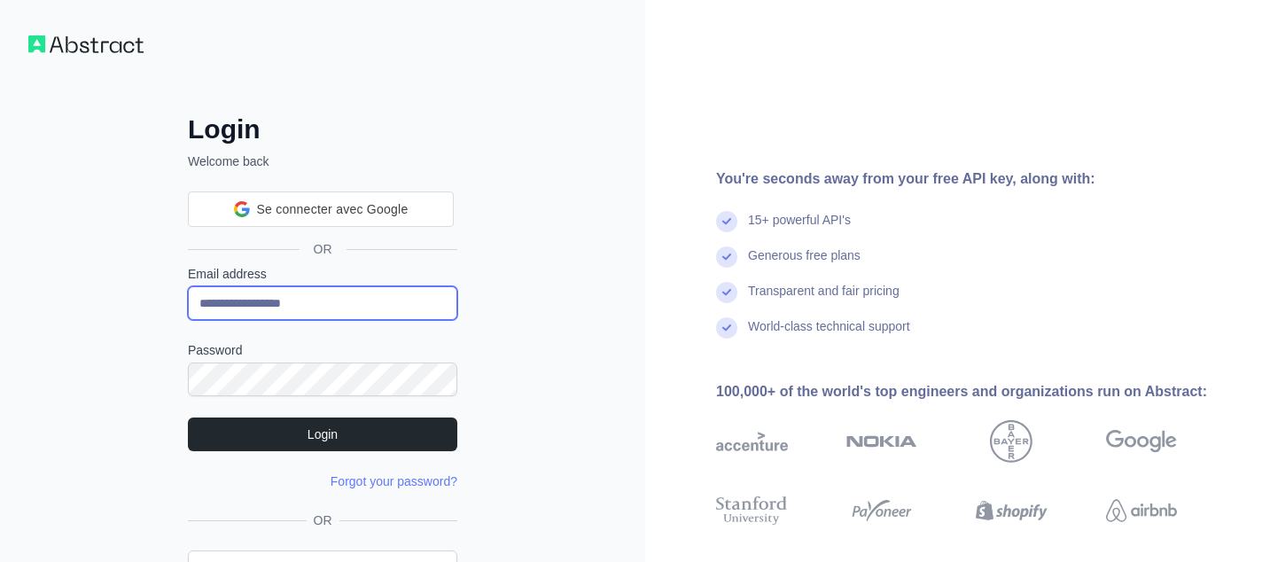
paste input "**********"
click at [350, 307] on input "**********" at bounding box center [322, 303] width 269 height 34
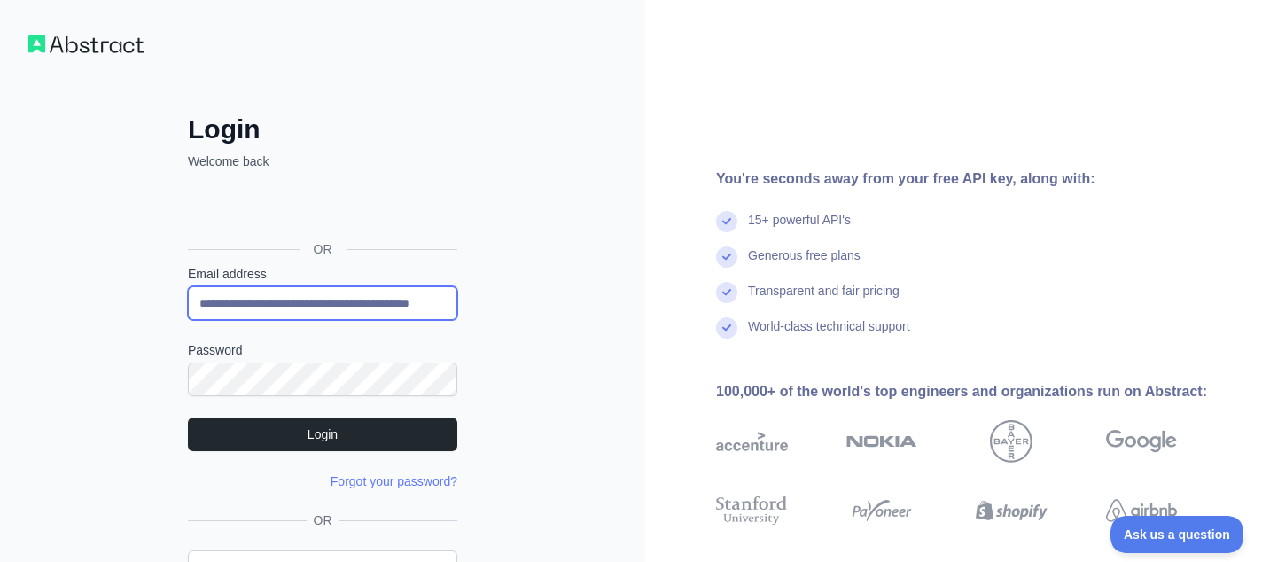
scroll to position [0, 0]
drag, startPoint x: 352, startPoint y: 306, endPoint x: 555, endPoint y: 314, distance: 203.9
click at [555, 314] on div "**********" at bounding box center [322, 338] width 645 height 677
type input "**********"
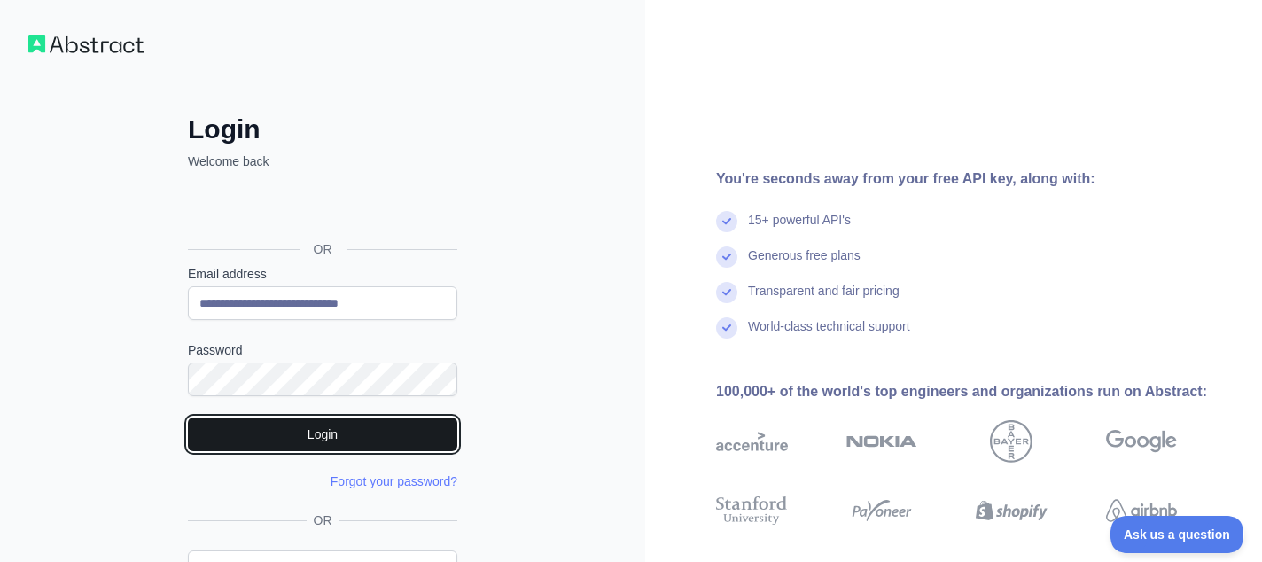
click at [221, 417] on button "Login" at bounding box center [322, 434] width 269 height 34
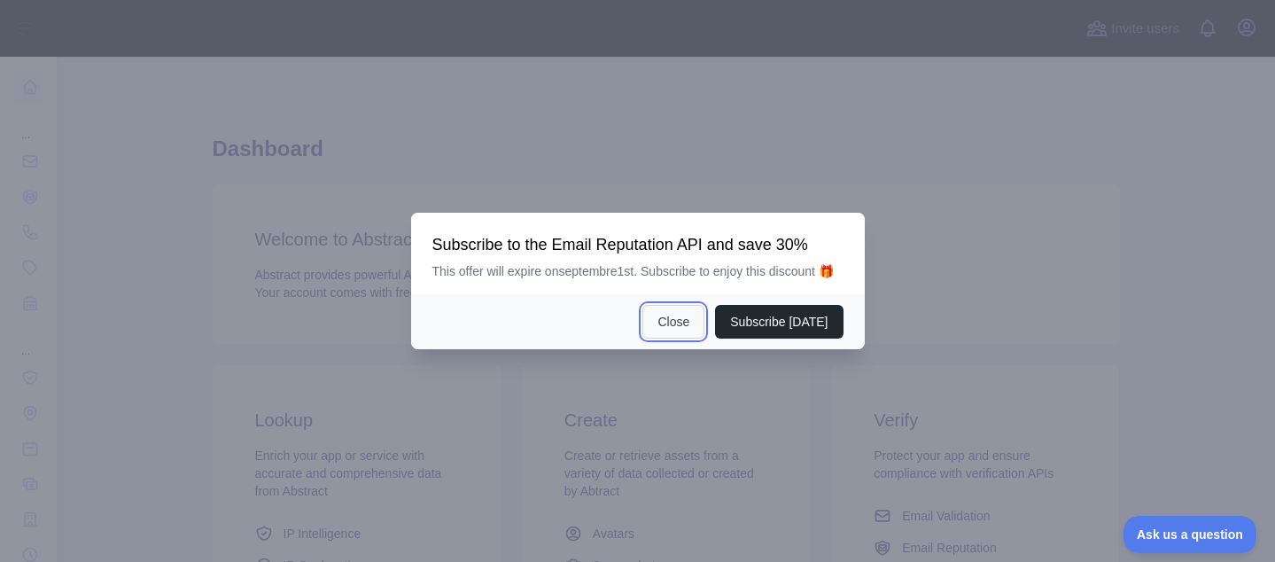
click at [681, 320] on button "Close" at bounding box center [673, 322] width 62 height 34
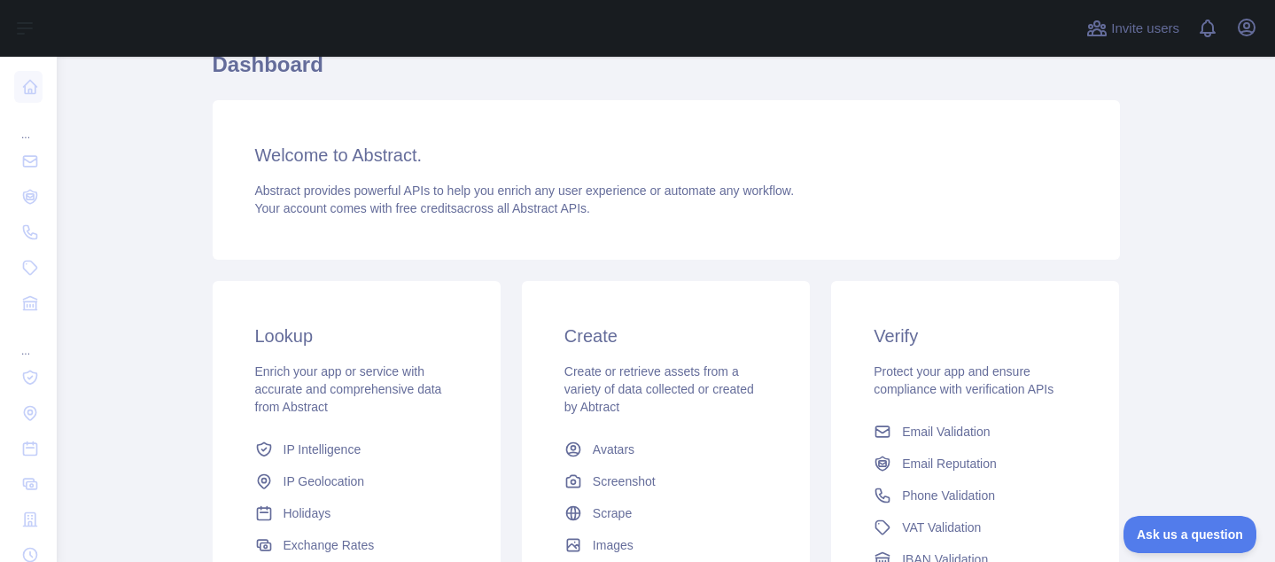
scroll to position [321, 0]
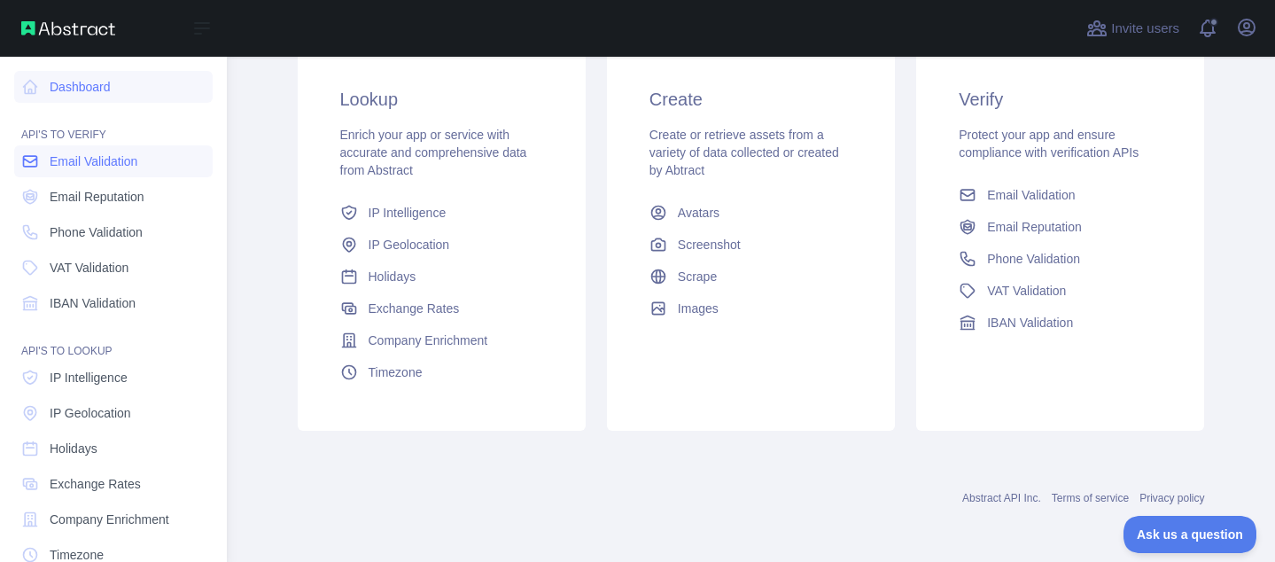
click at [102, 171] on link "Email Validation" at bounding box center [113, 161] width 198 height 32
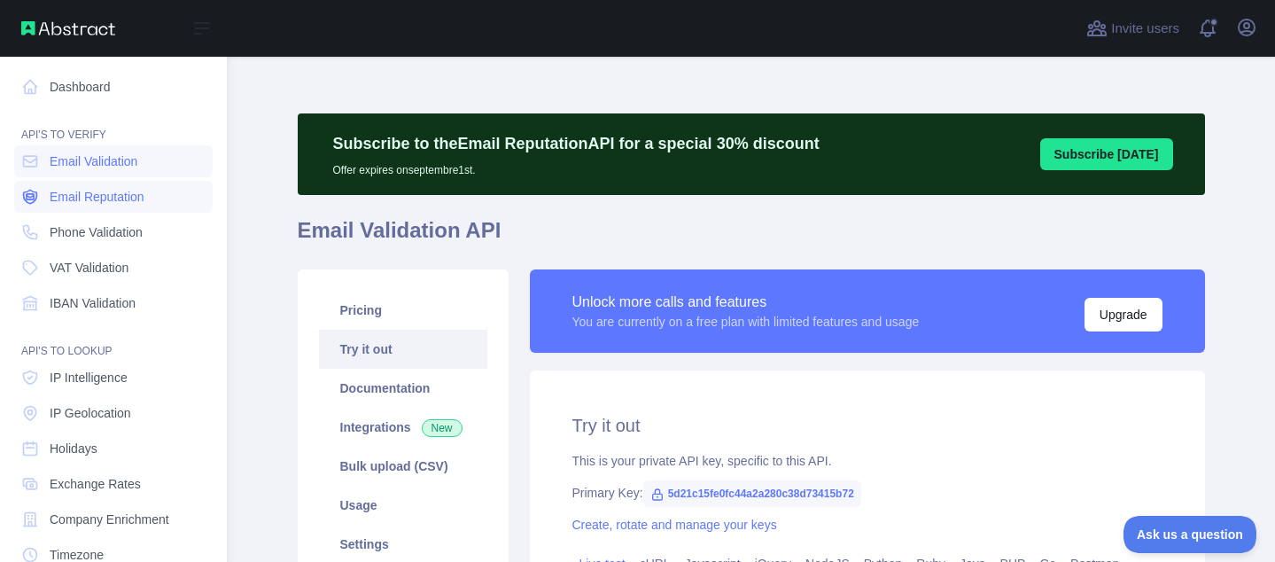
click at [72, 195] on span "Email Reputation" at bounding box center [97, 197] width 95 height 18
click at [82, 224] on span "Phone Validation" at bounding box center [96, 232] width 93 height 18
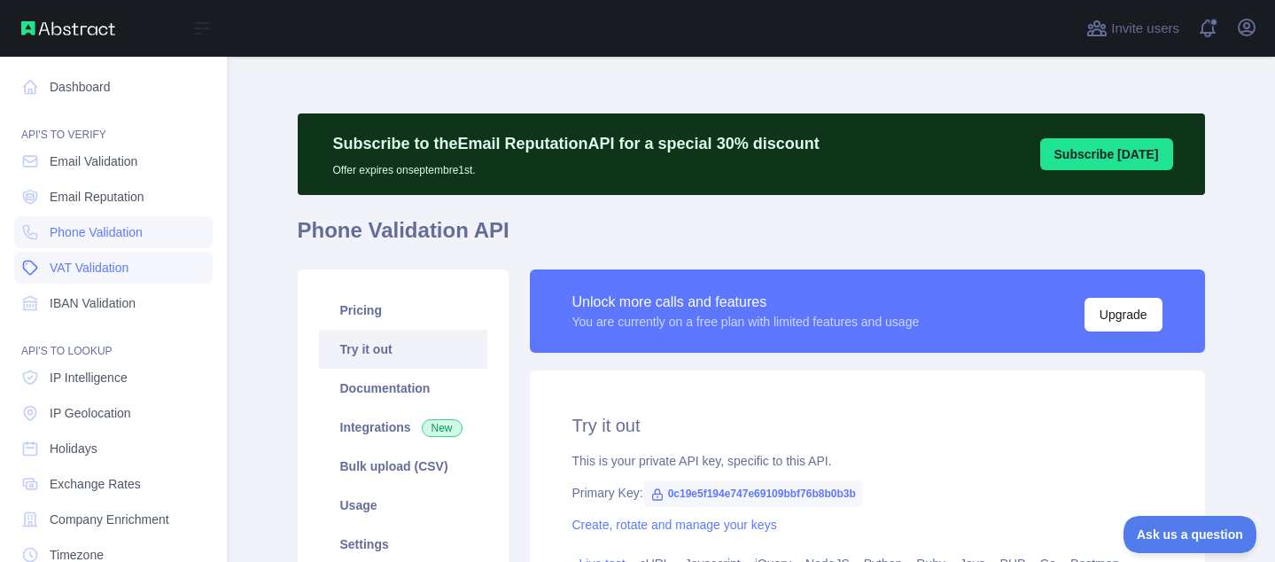
click at [74, 266] on span "VAT Validation" at bounding box center [89, 268] width 79 height 18
click at [70, 299] on span "IBAN Validation" at bounding box center [93, 303] width 86 height 18
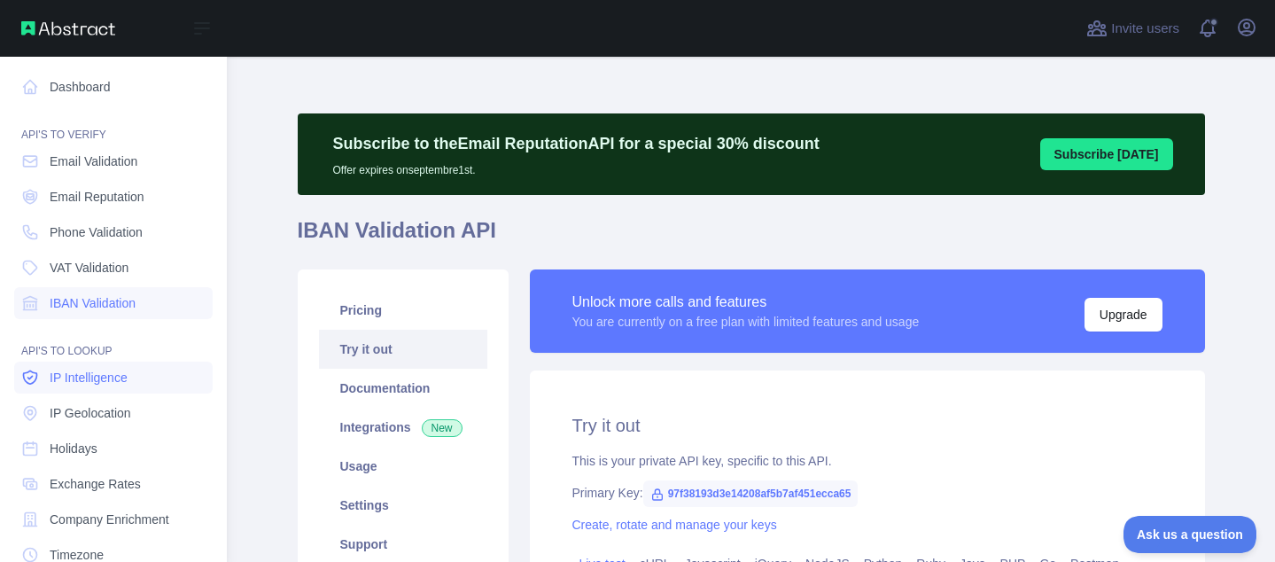
click at [76, 378] on span "IP Intelligence" at bounding box center [89, 378] width 78 height 18
click at [85, 422] on link "IP Geolocation" at bounding box center [113, 413] width 198 height 32
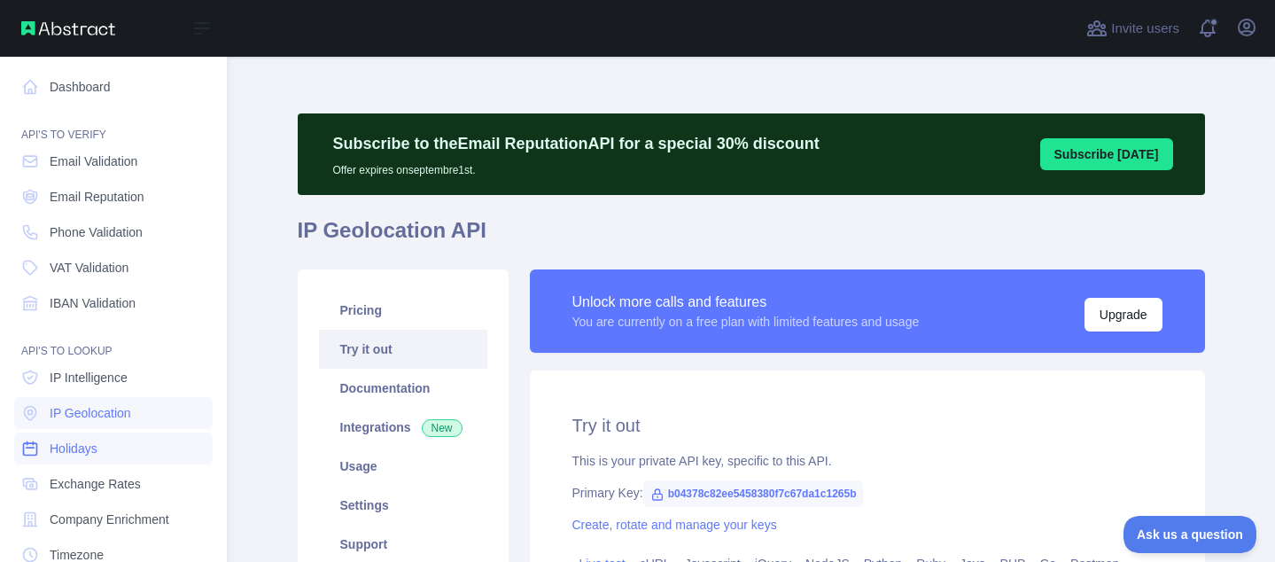
drag, startPoint x: 85, startPoint y: 454, endPoint x: 89, endPoint y: 476, distance: 21.7
click at [85, 455] on span "Holidays" at bounding box center [74, 448] width 48 height 18
click at [89, 482] on span "Exchange Rates" at bounding box center [95, 484] width 91 height 18
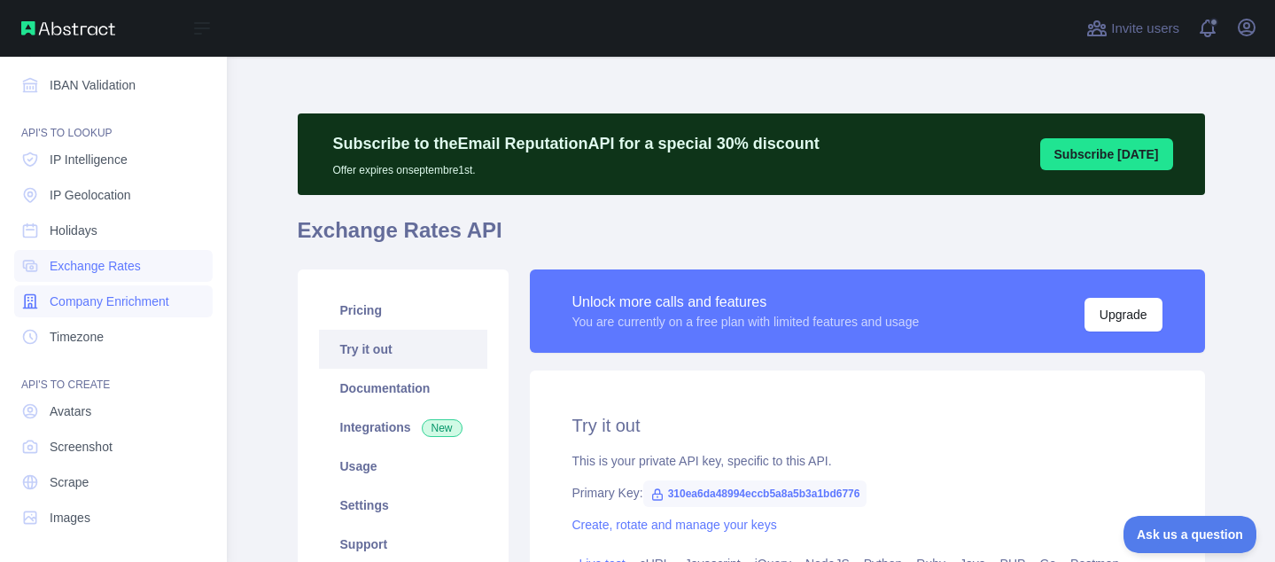
click at [92, 303] on span "Company Enrichment" at bounding box center [110, 301] width 120 height 18
click at [87, 338] on span "Timezone" at bounding box center [77, 337] width 54 height 18
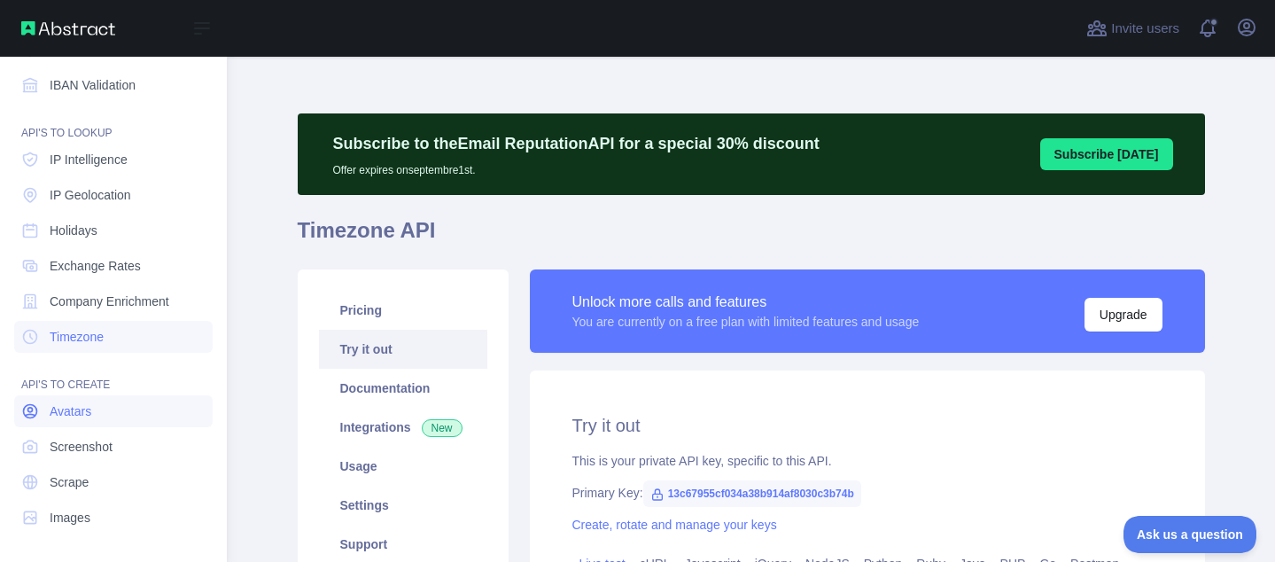
click at [84, 413] on span "Avatars" at bounding box center [71, 411] width 42 height 18
click at [86, 442] on span "Screenshot" at bounding box center [81, 447] width 63 height 18
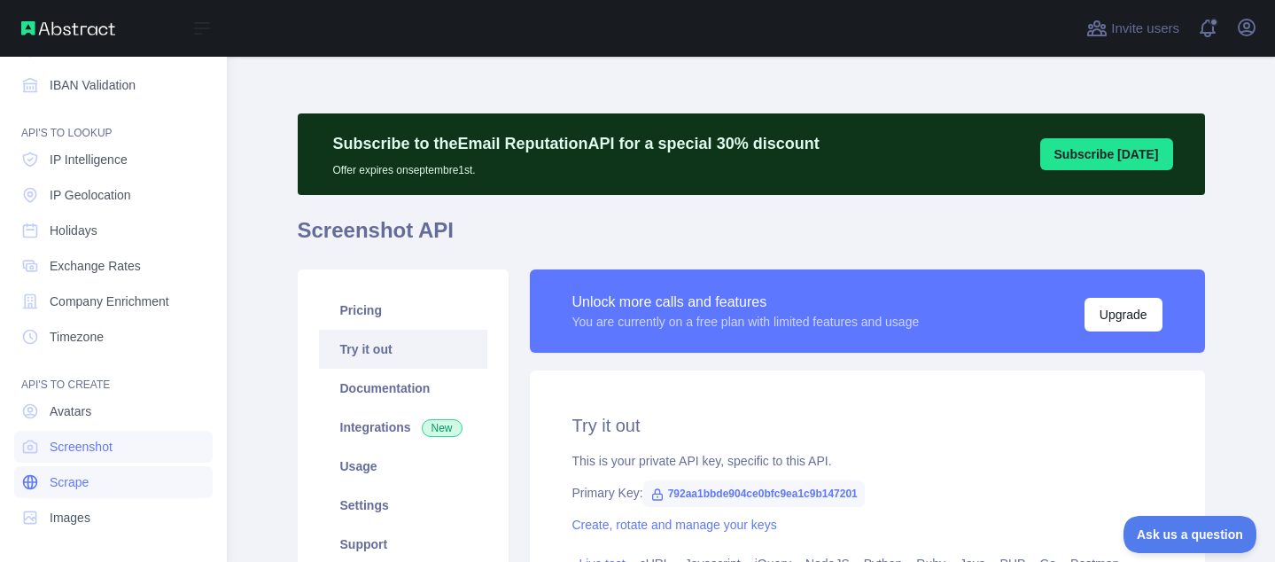
click at [91, 481] on link "Scrape" at bounding box center [113, 482] width 198 height 32
click at [91, 503] on link "Images" at bounding box center [113, 517] width 198 height 32
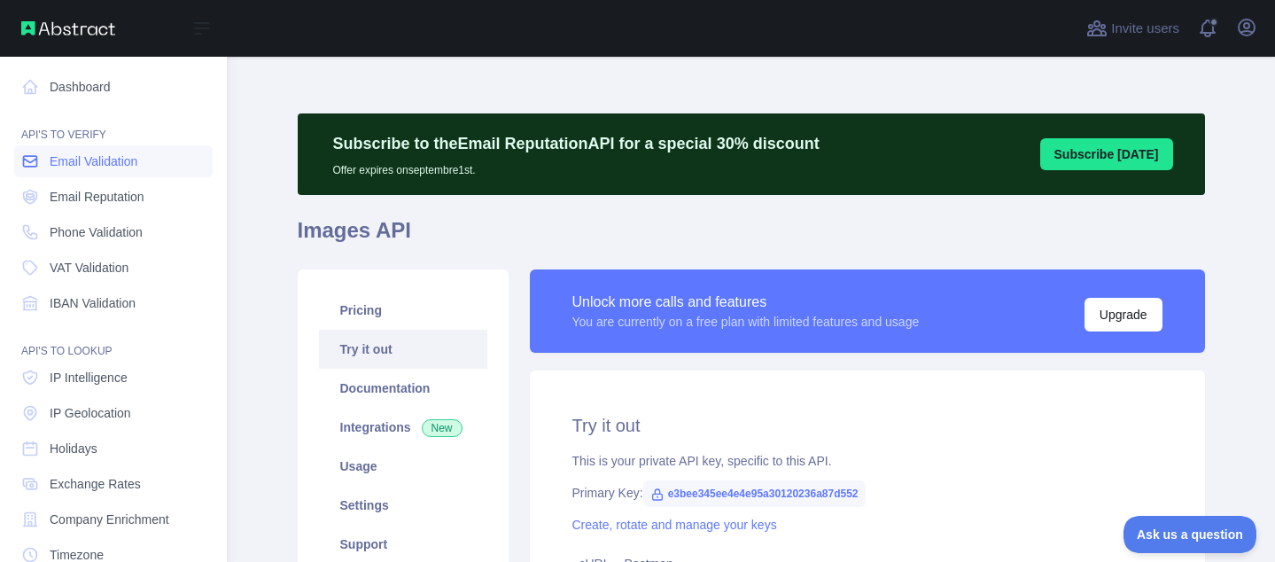
click at [97, 158] on span "Email Validation" at bounding box center [94, 161] width 88 height 18
click at [85, 194] on span "Email Reputation" at bounding box center [97, 197] width 95 height 18
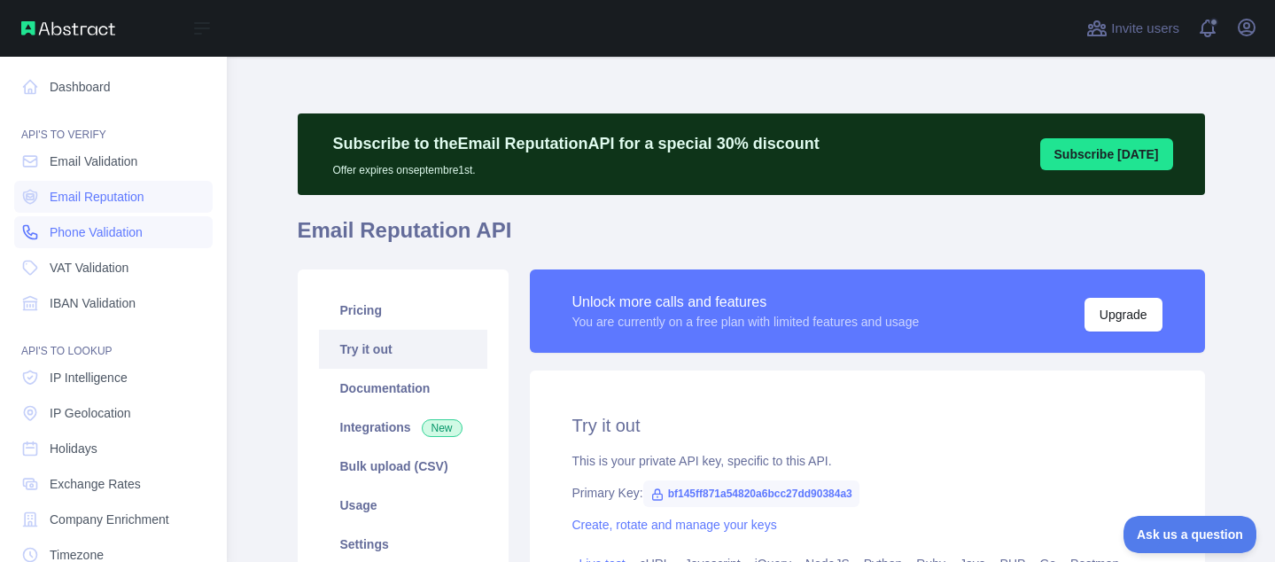
click at [87, 247] on link "Phone Validation" at bounding box center [113, 232] width 198 height 32
click at [87, 304] on span "IBAN Validation" at bounding box center [93, 303] width 86 height 18
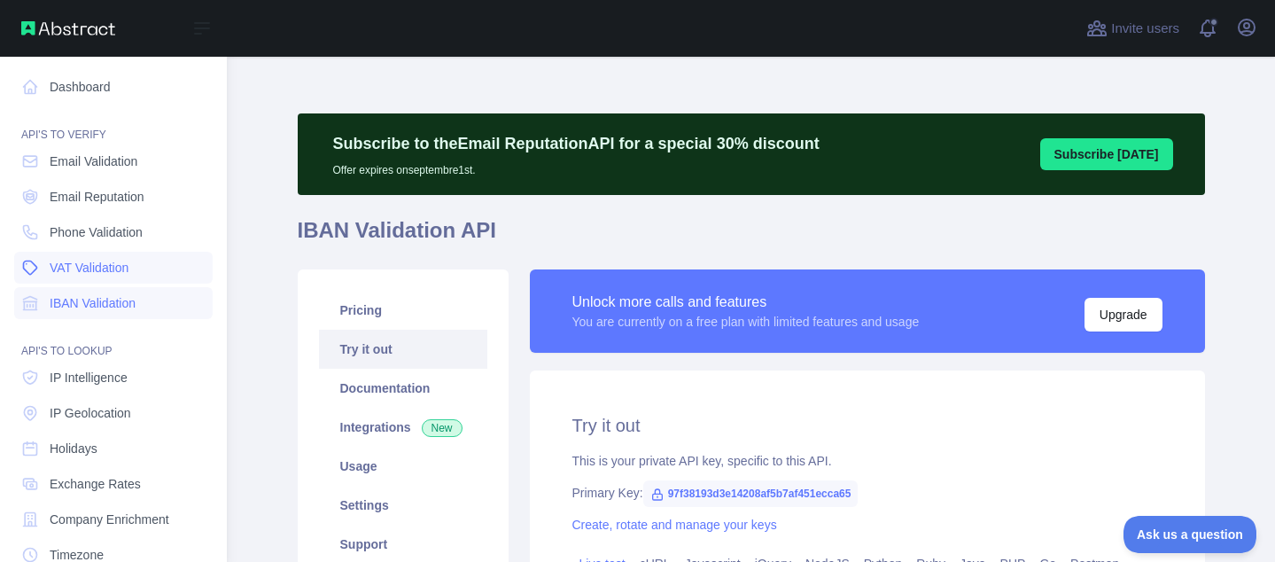
click at [99, 275] on span "VAT Validation" at bounding box center [89, 268] width 79 height 18
click at [93, 315] on link "IBAN Validation" at bounding box center [113, 303] width 198 height 32
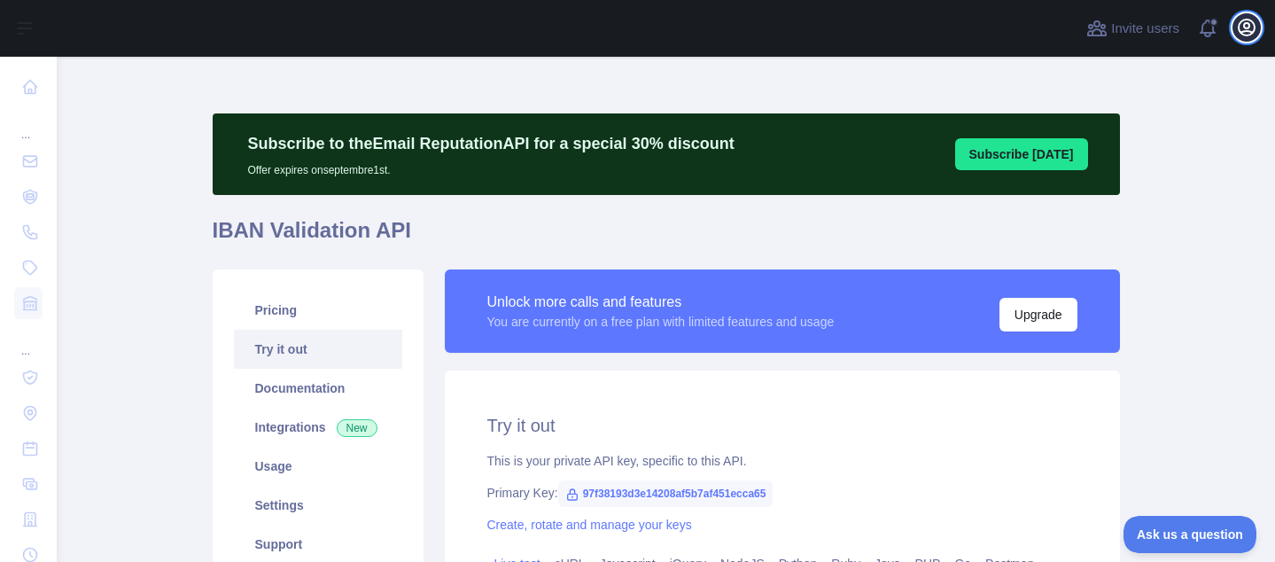
click at [1246, 27] on icon "button" at bounding box center [1246, 27] width 16 height 16
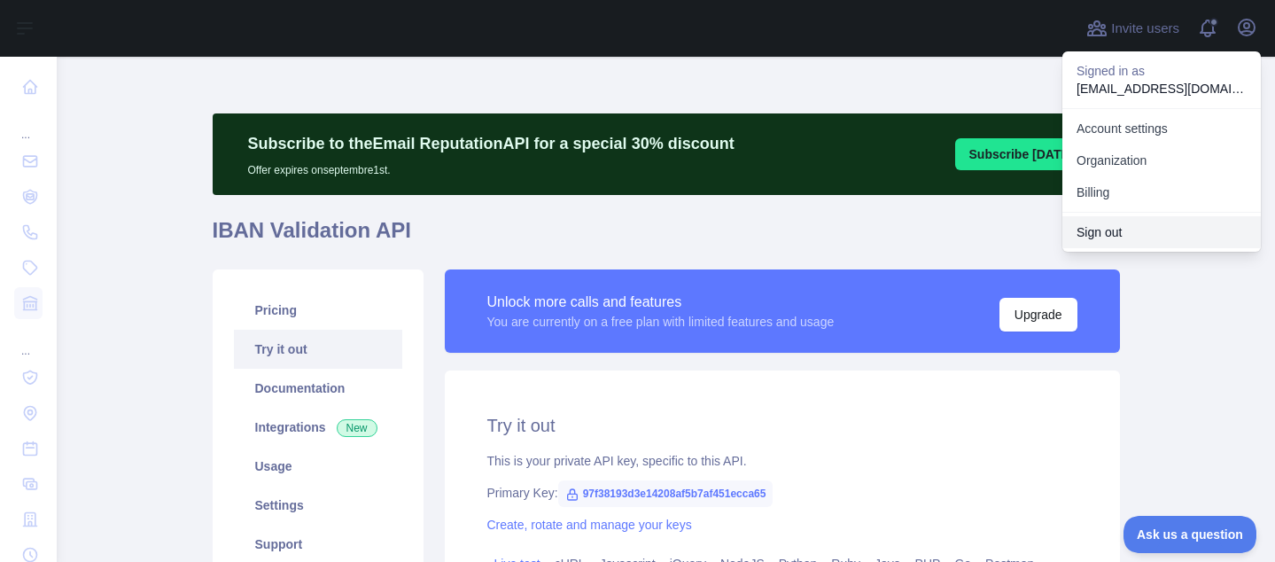
click at [1096, 228] on button "Sign out" at bounding box center [1161, 232] width 198 height 32
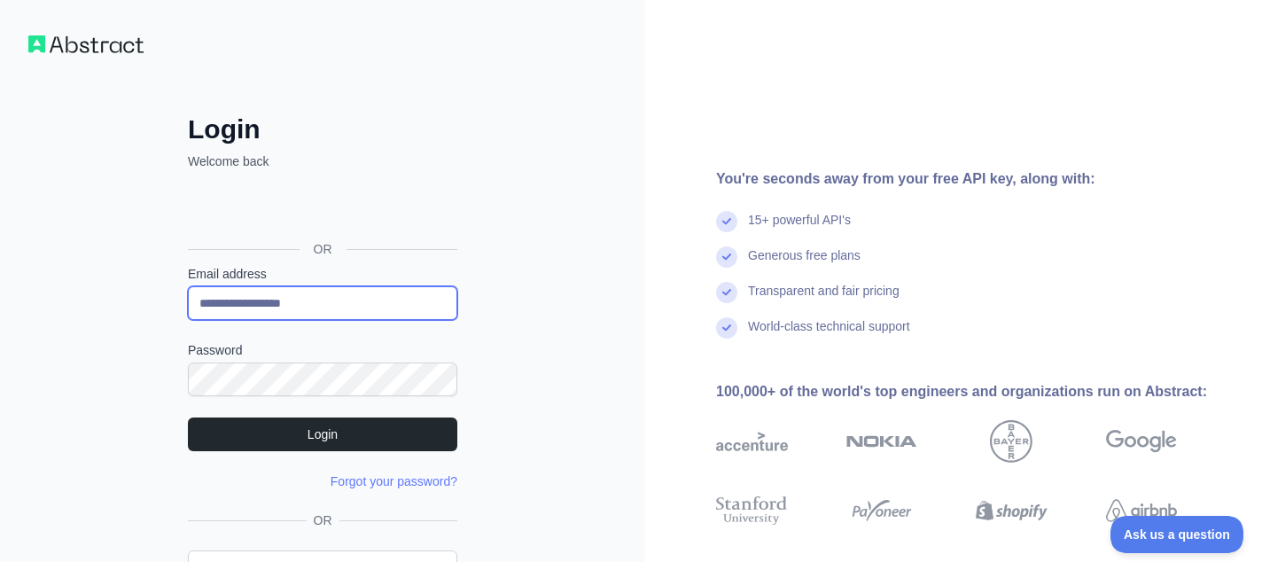
click at [316, 306] on input "**********" at bounding box center [322, 303] width 269 height 34
paste input "**********"
drag, startPoint x: 353, startPoint y: 301, endPoint x: 600, endPoint y: 302, distance: 247.2
click at [600, 302] on div "**********" at bounding box center [322, 338] width 645 height 677
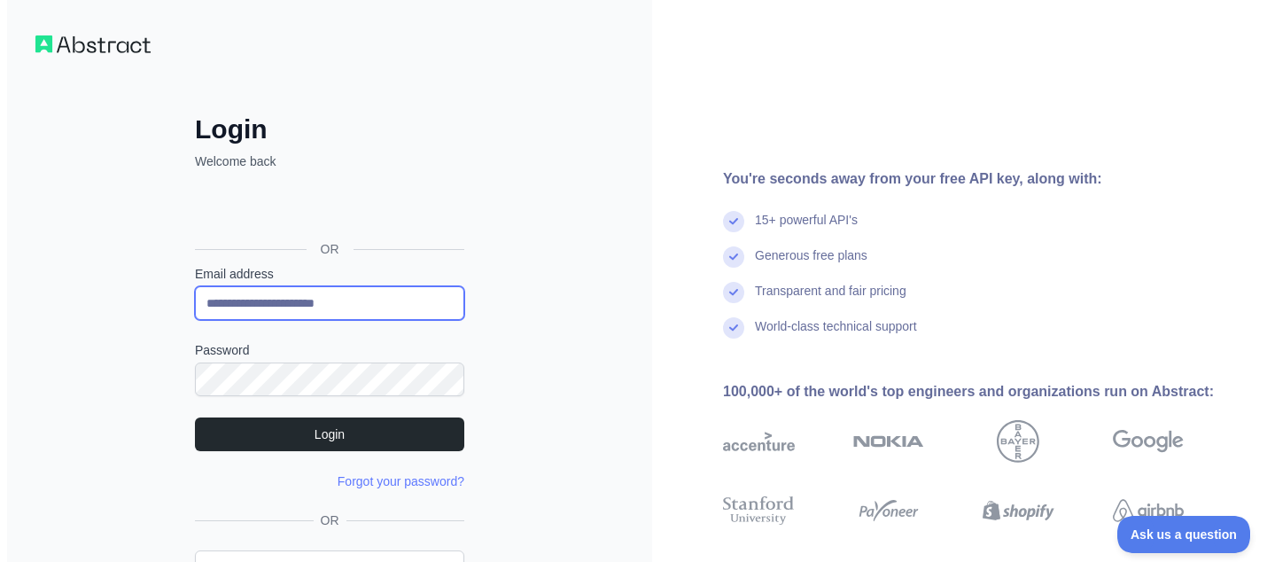
scroll to position [0, 0]
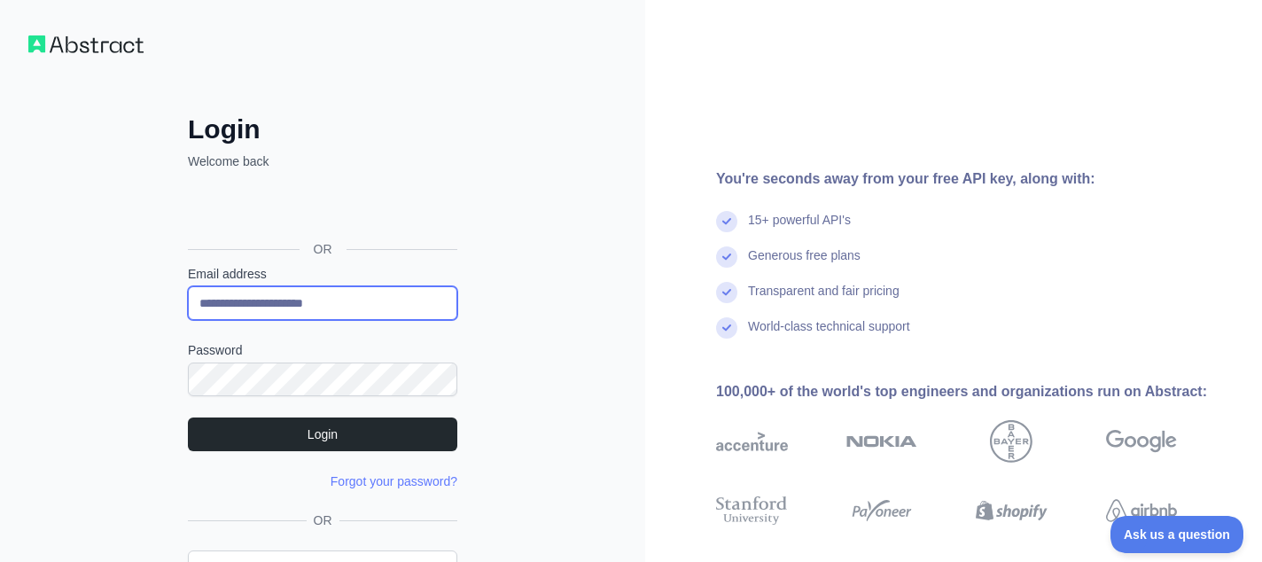
type input "**********"
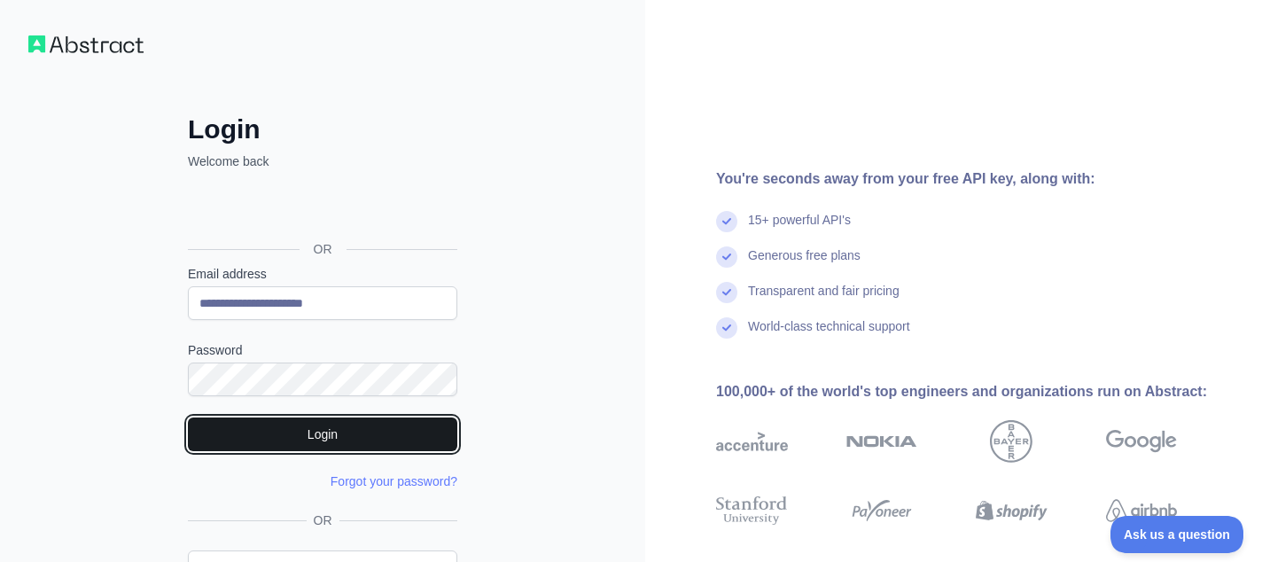
click at [215, 440] on button "Login" at bounding box center [322, 434] width 269 height 34
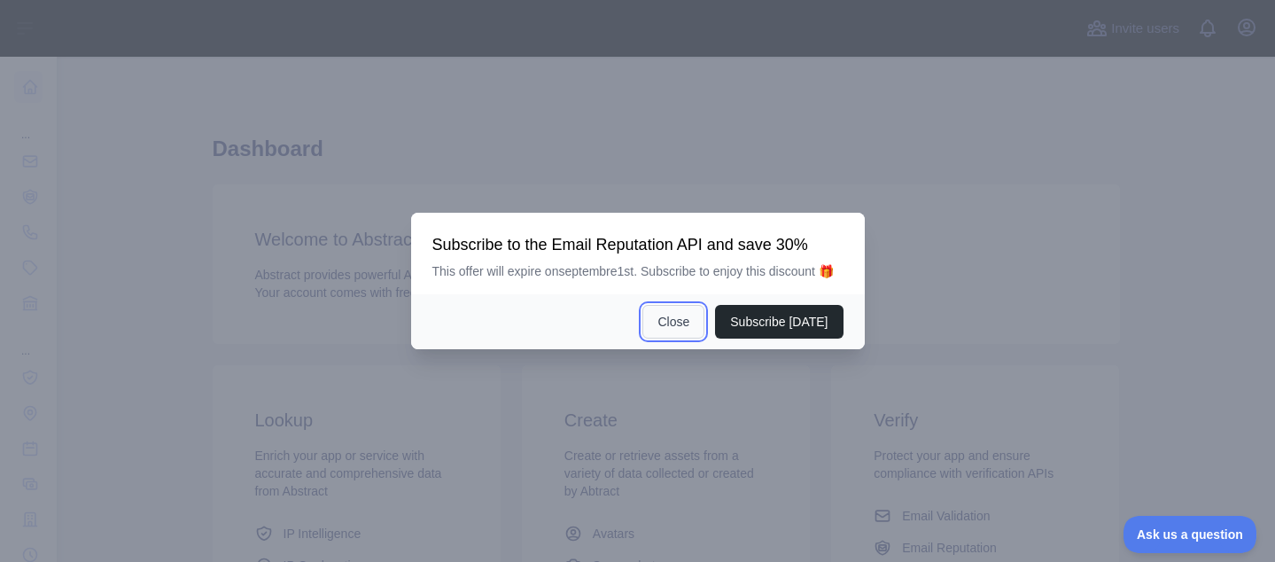
click at [679, 335] on button "Close" at bounding box center [673, 322] width 62 height 34
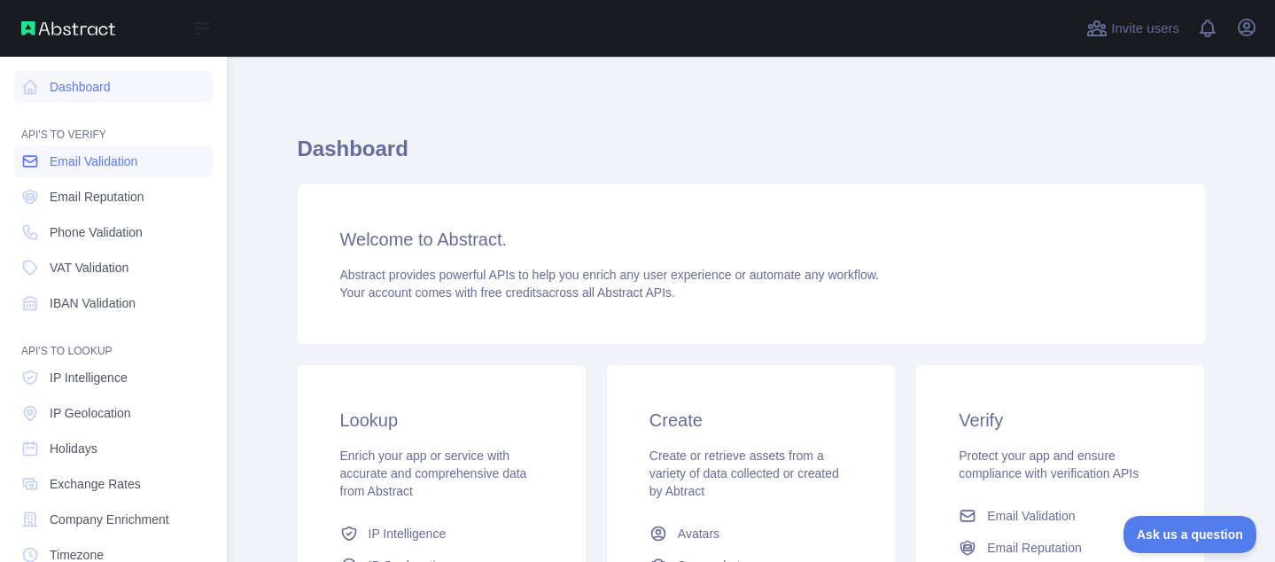
click at [52, 159] on span "Email Validation" at bounding box center [94, 161] width 88 height 18
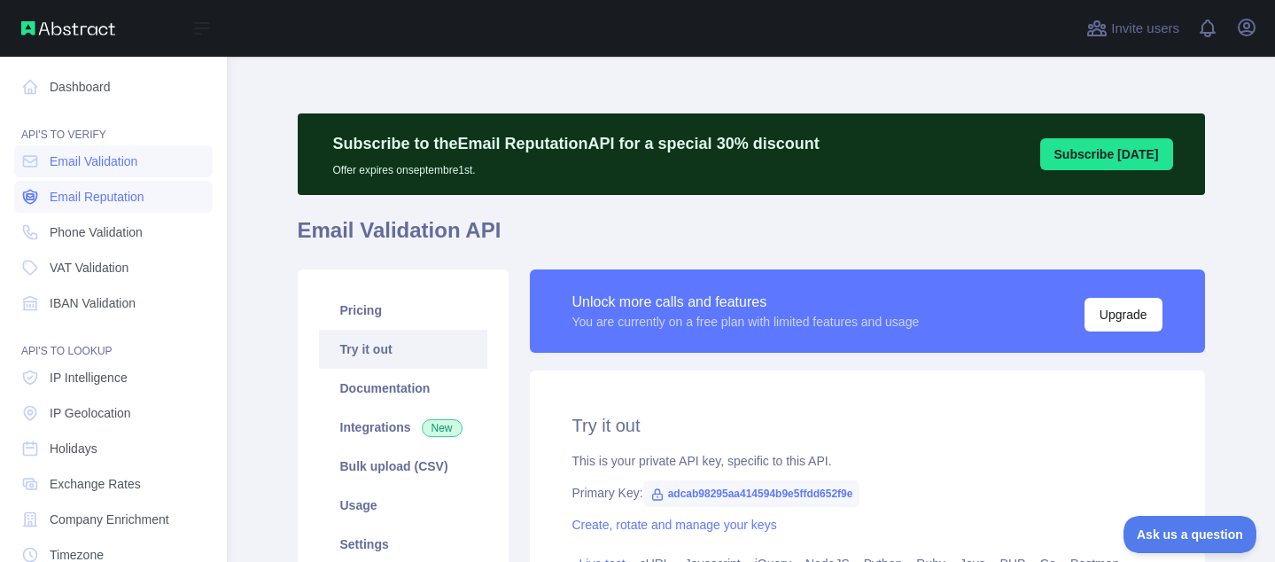
click at [142, 194] on span "Email Reputation" at bounding box center [97, 197] width 95 height 18
click at [111, 231] on span "Phone Validation" at bounding box center [96, 232] width 93 height 18
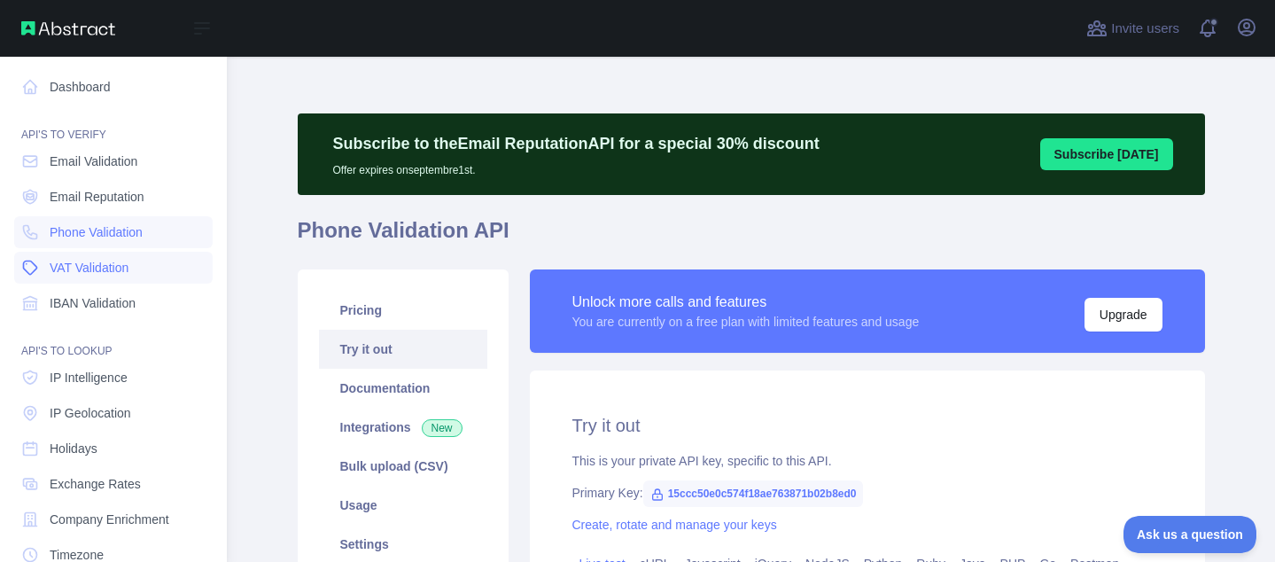
click at [113, 272] on span "VAT Validation" at bounding box center [89, 268] width 79 height 18
click at [109, 301] on span "IBAN Validation" at bounding box center [93, 303] width 86 height 18
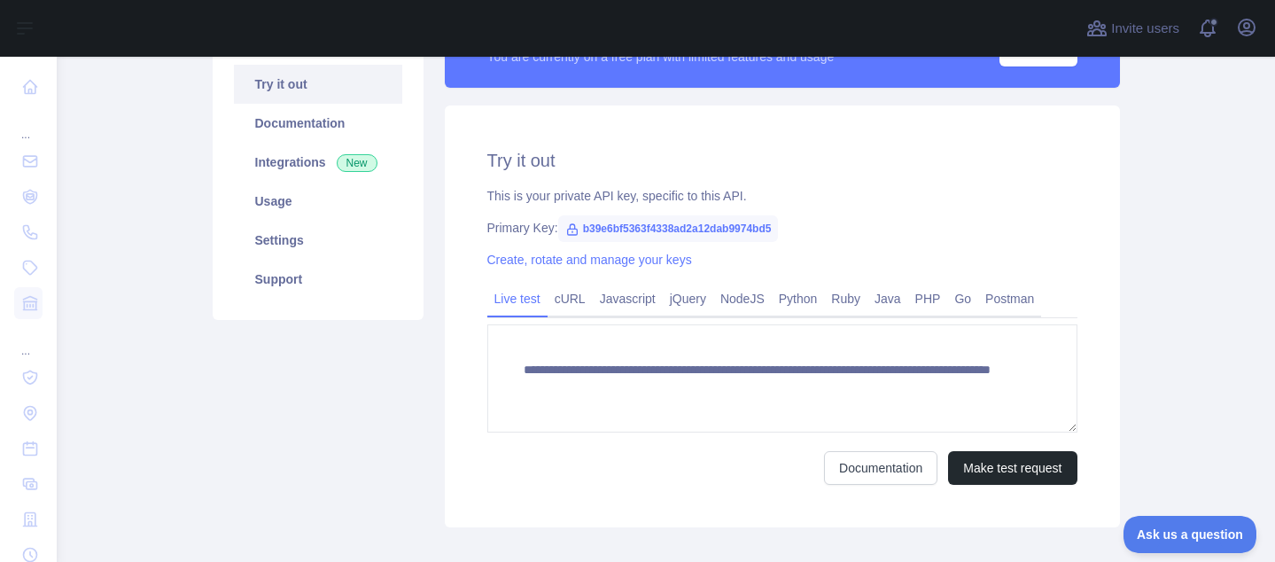
scroll to position [266, 0]
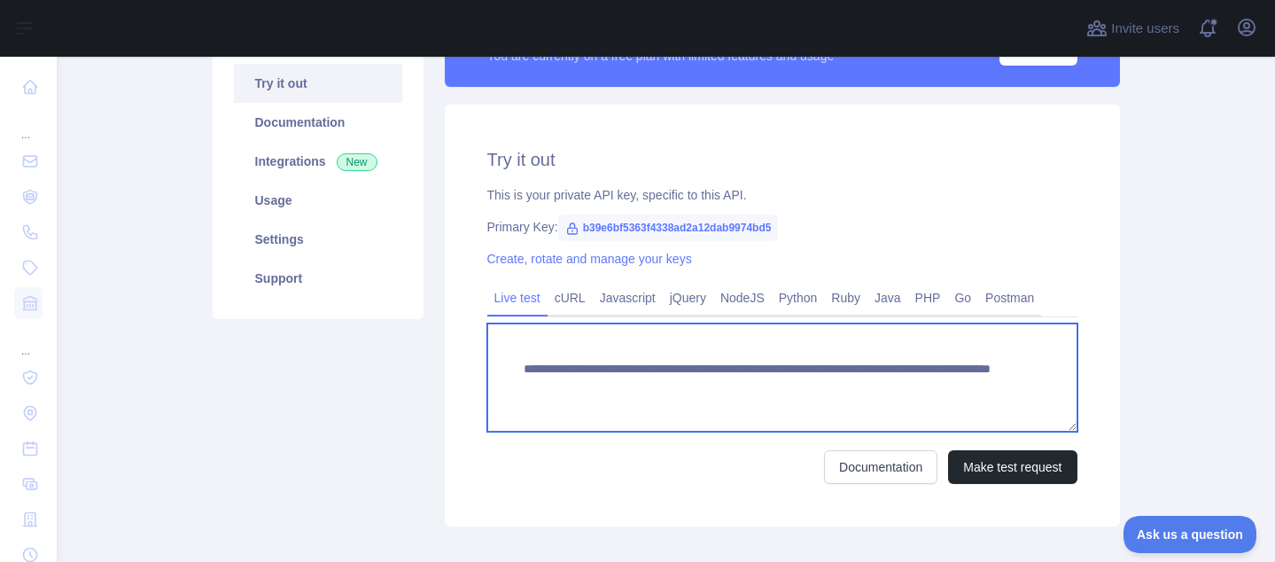
drag, startPoint x: 719, startPoint y: 362, endPoint x: 635, endPoint y: 361, distance: 84.2
click at [635, 361] on textarea "**********" at bounding box center [782, 377] width 590 height 108
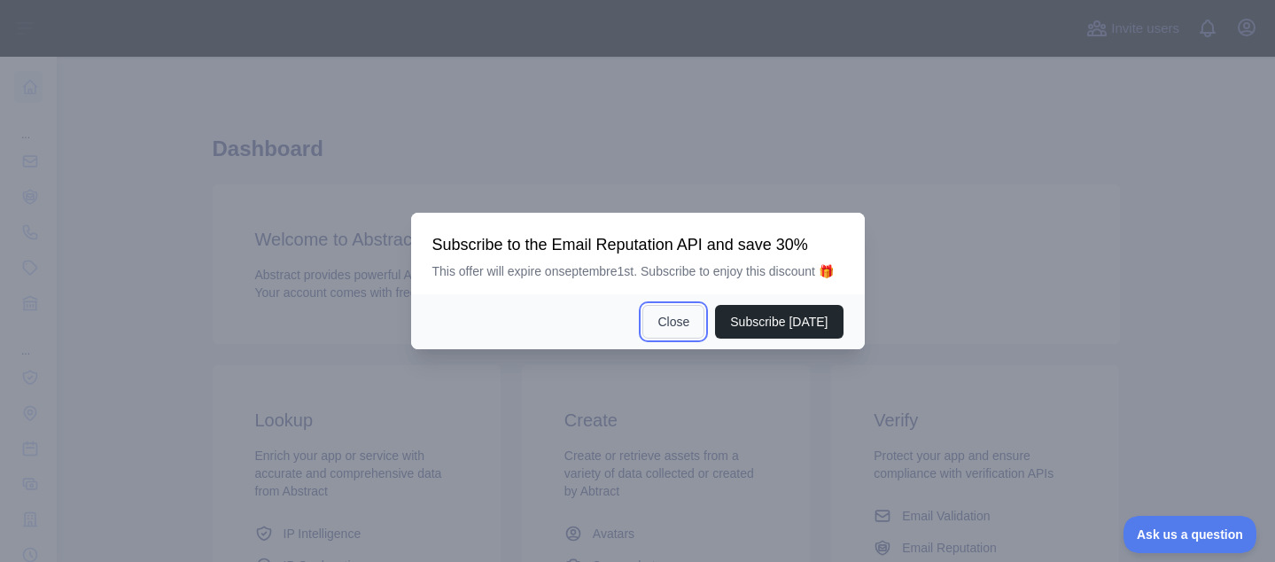
click at [684, 314] on button "Close" at bounding box center [673, 322] width 62 height 34
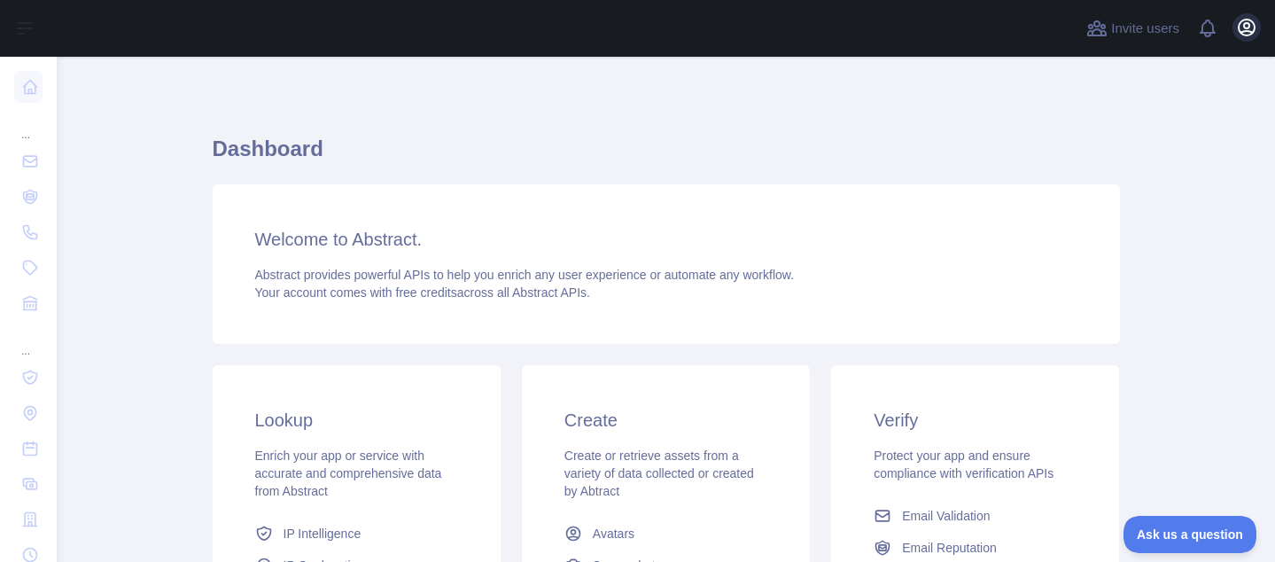
click at [1261, 27] on div "Invite users View notifications Open user menu" at bounding box center [666, 28] width 1218 height 57
click at [1247, 27] on icon "button" at bounding box center [1246, 27] width 16 height 16
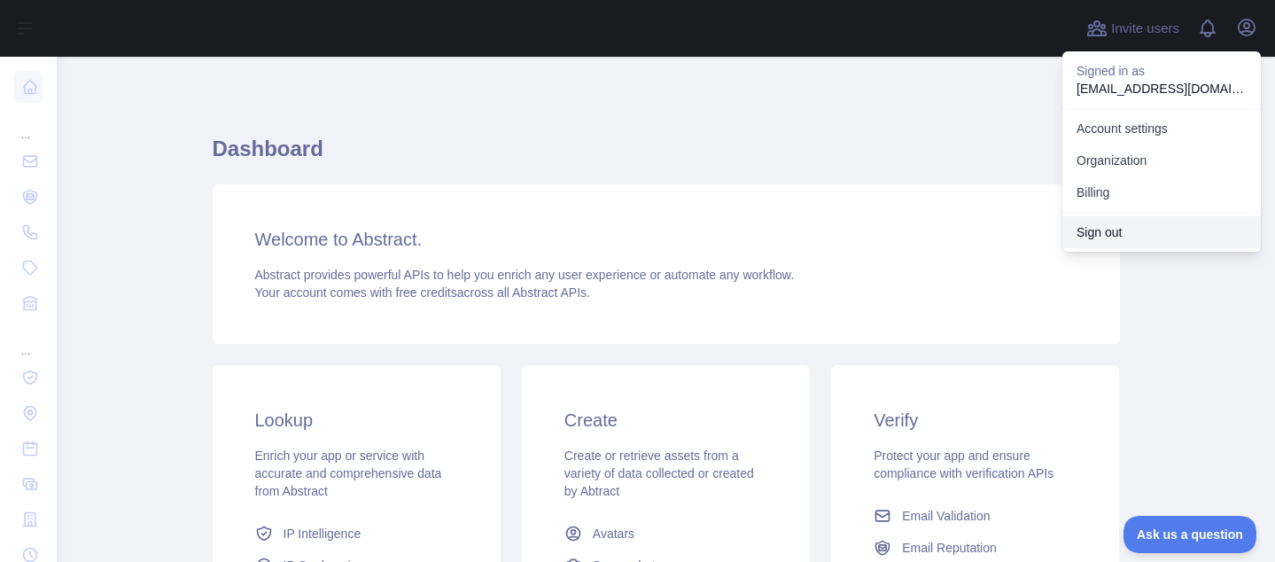
click at [1156, 223] on button "Sign out" at bounding box center [1161, 232] width 198 height 32
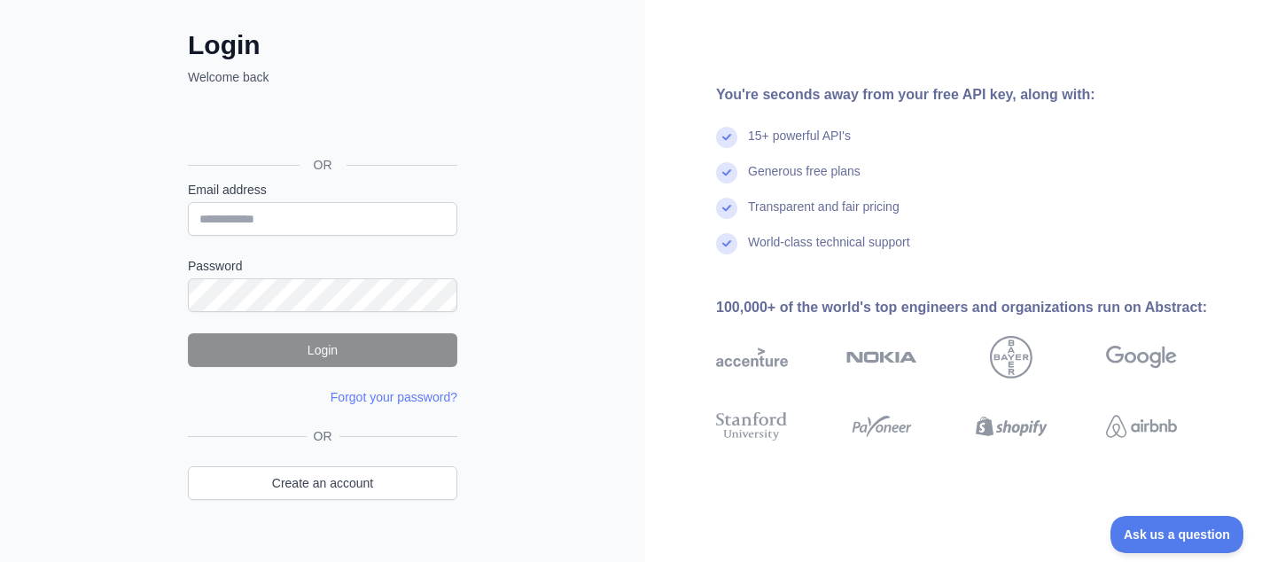
scroll to position [114, 0]
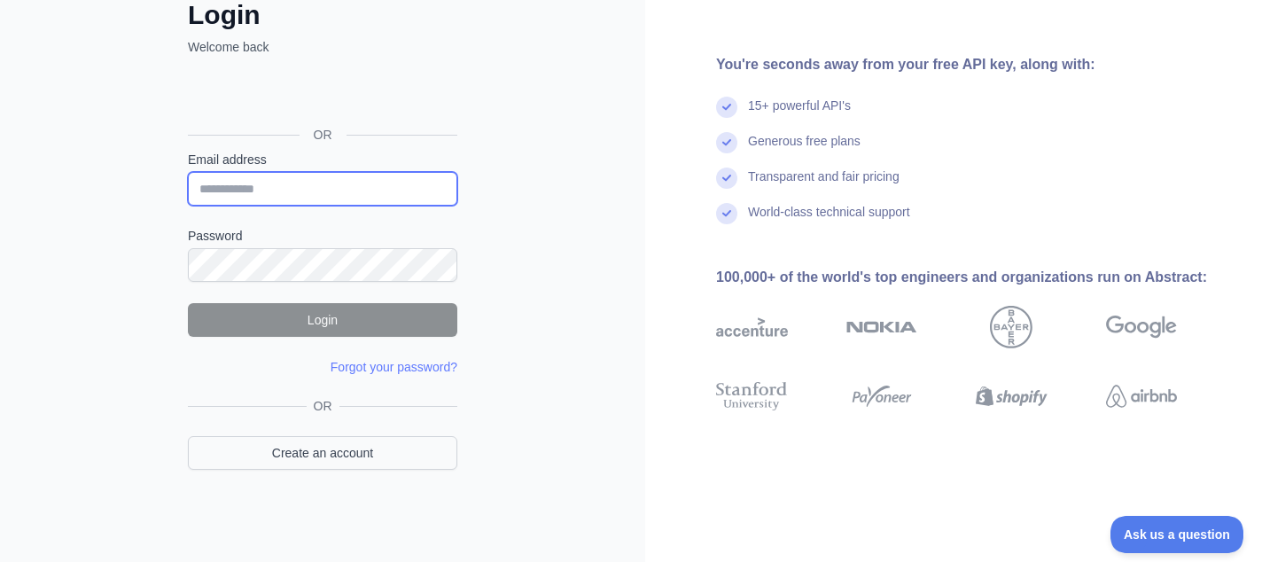
type input "**********"
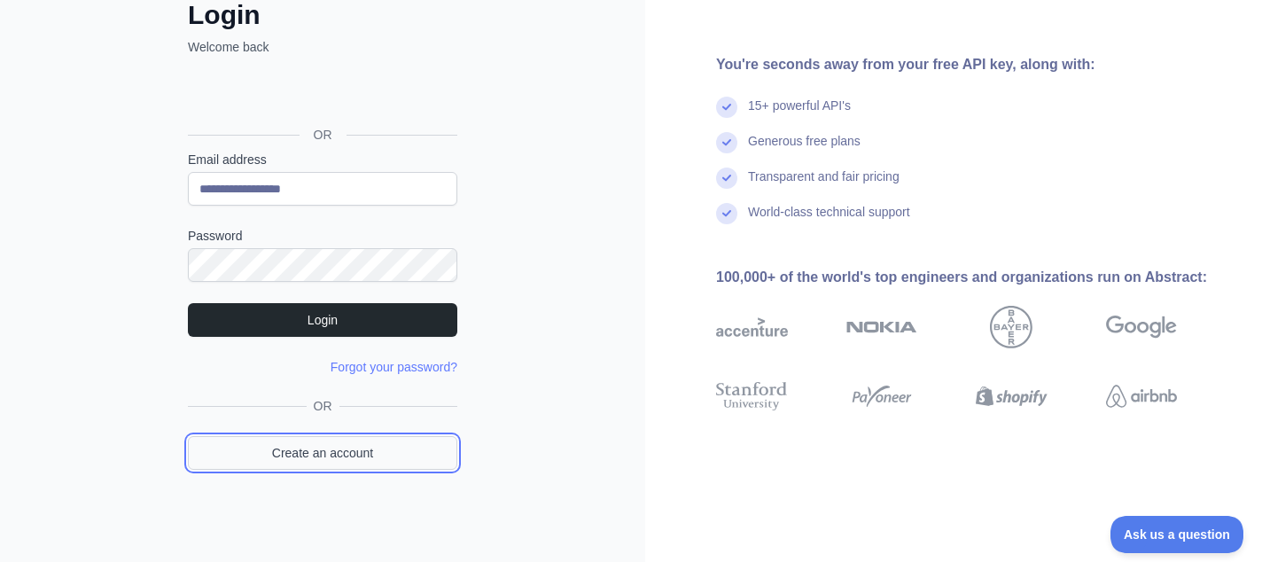
click at [333, 446] on link "Create an account" at bounding box center [322, 453] width 269 height 34
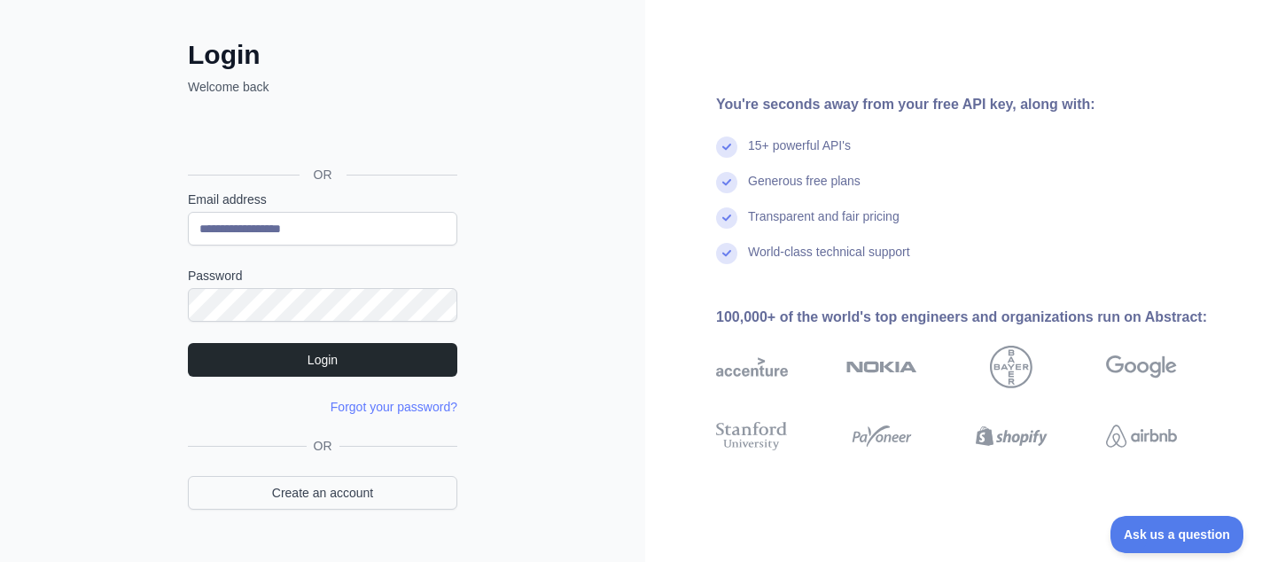
scroll to position [114, 0]
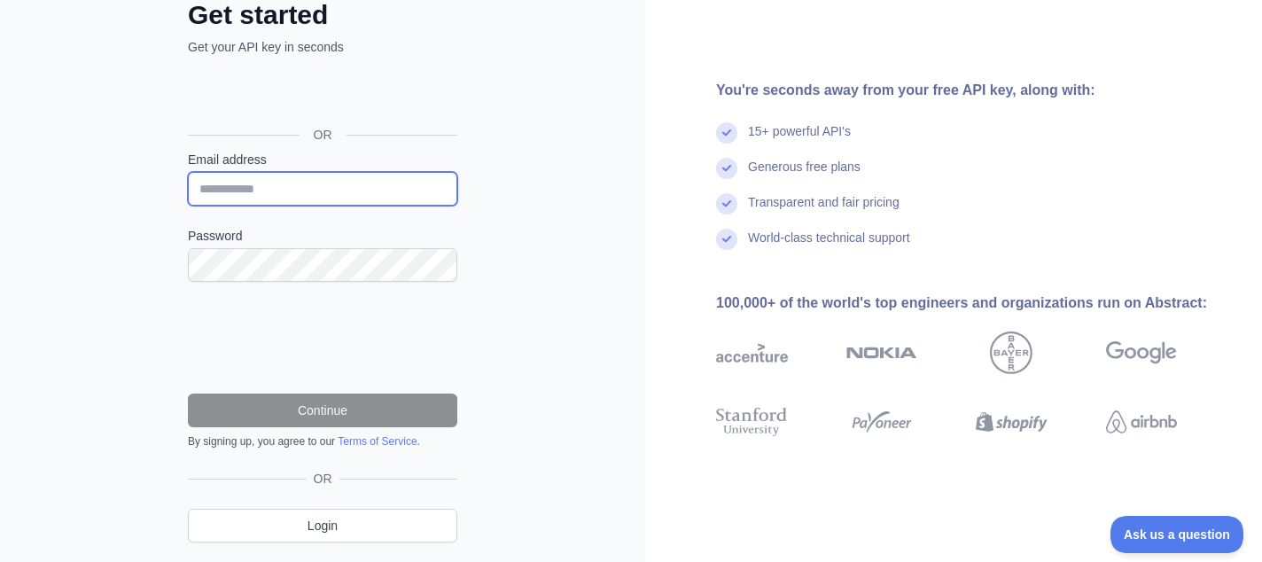
type input "**********"
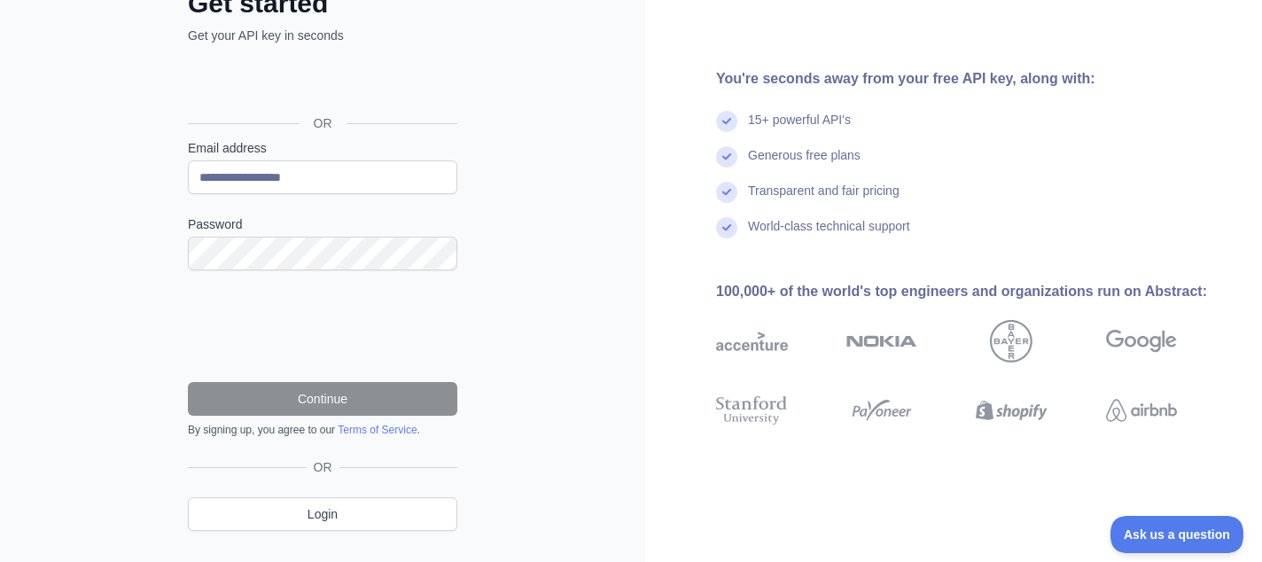
scroll to position [0, 0]
